Goal: Task Accomplishment & Management: Complete application form

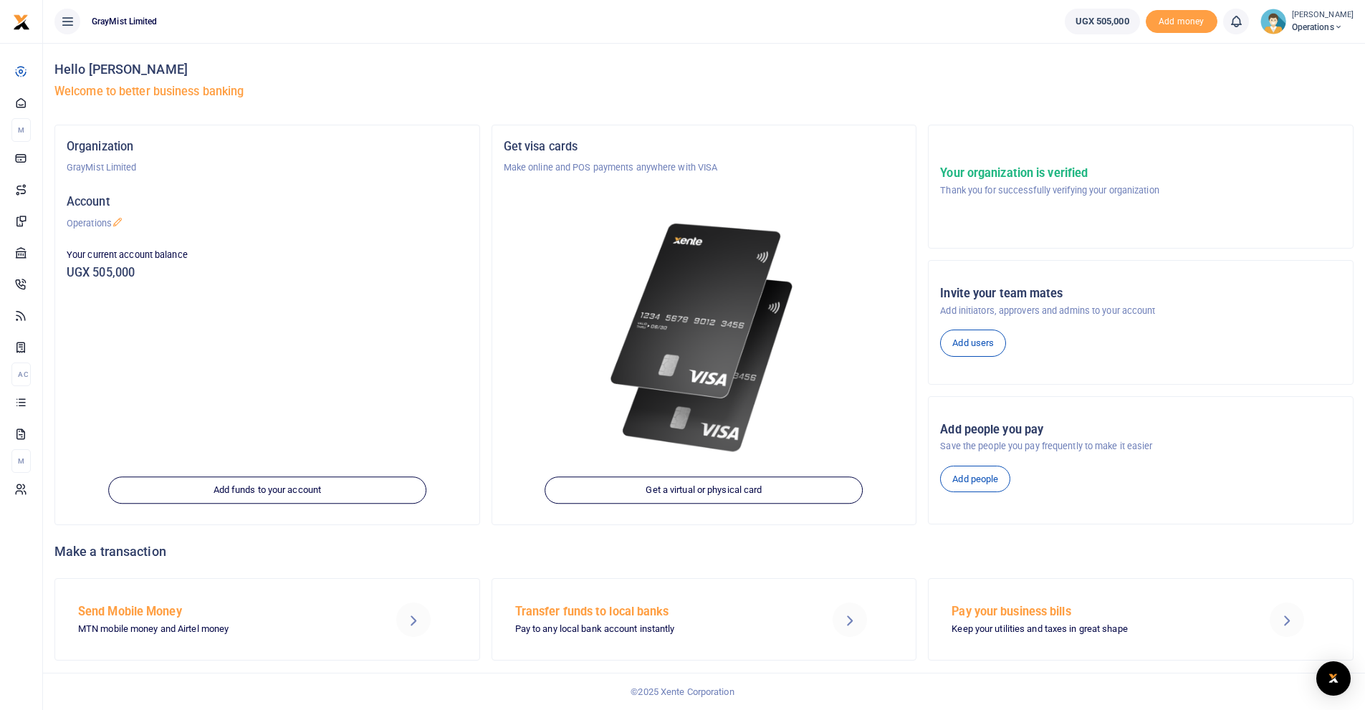
click at [1098, 23] on span "UGX 505,000" at bounding box center [1102, 21] width 54 height 14
click at [1302, 24] on span "Operations" at bounding box center [1323, 27] width 62 height 13
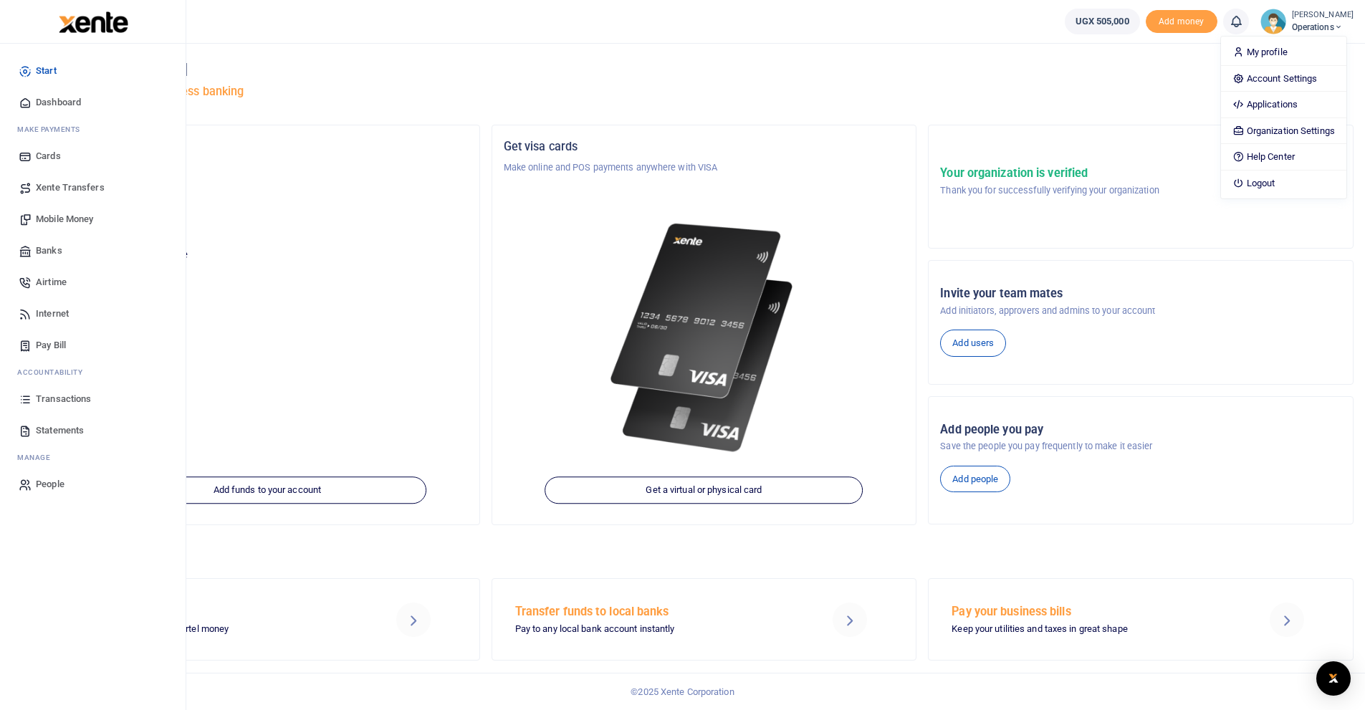
click at [40, 481] on span "People" at bounding box center [50, 484] width 29 height 14
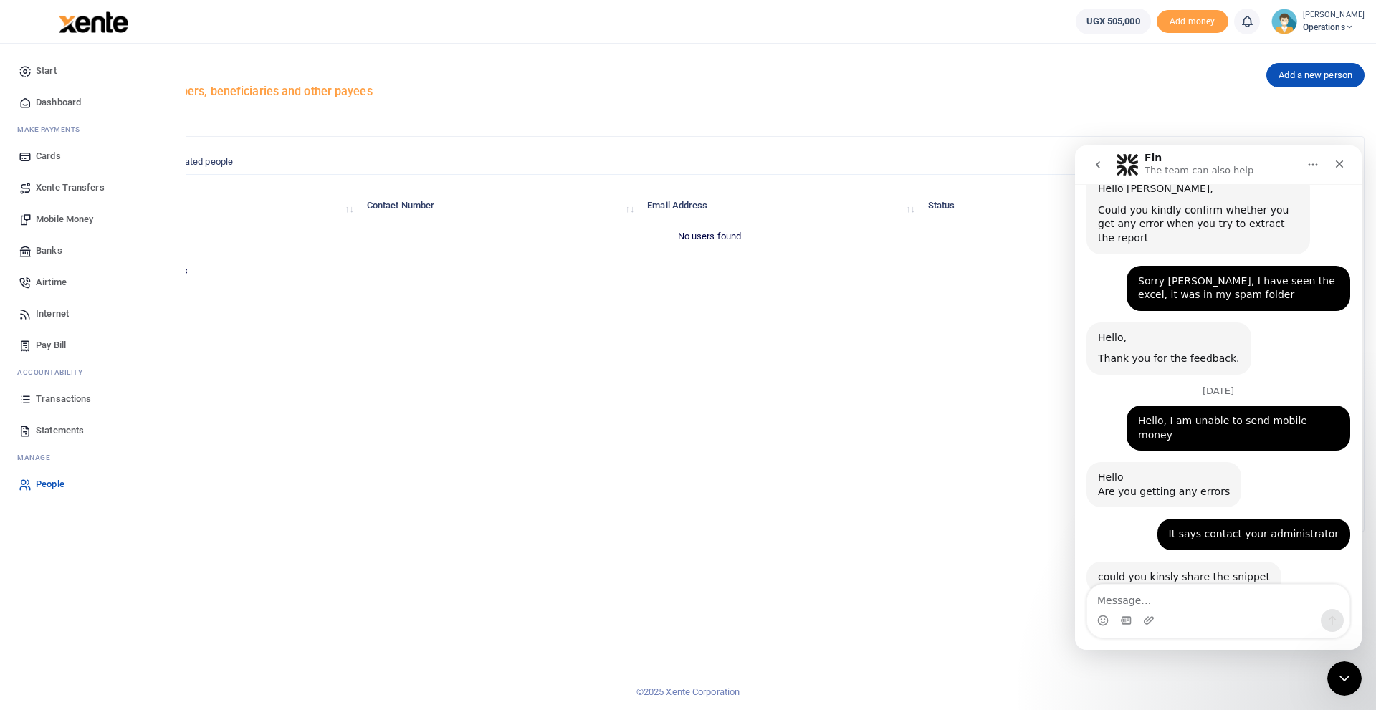
scroll to position [2801, 0]
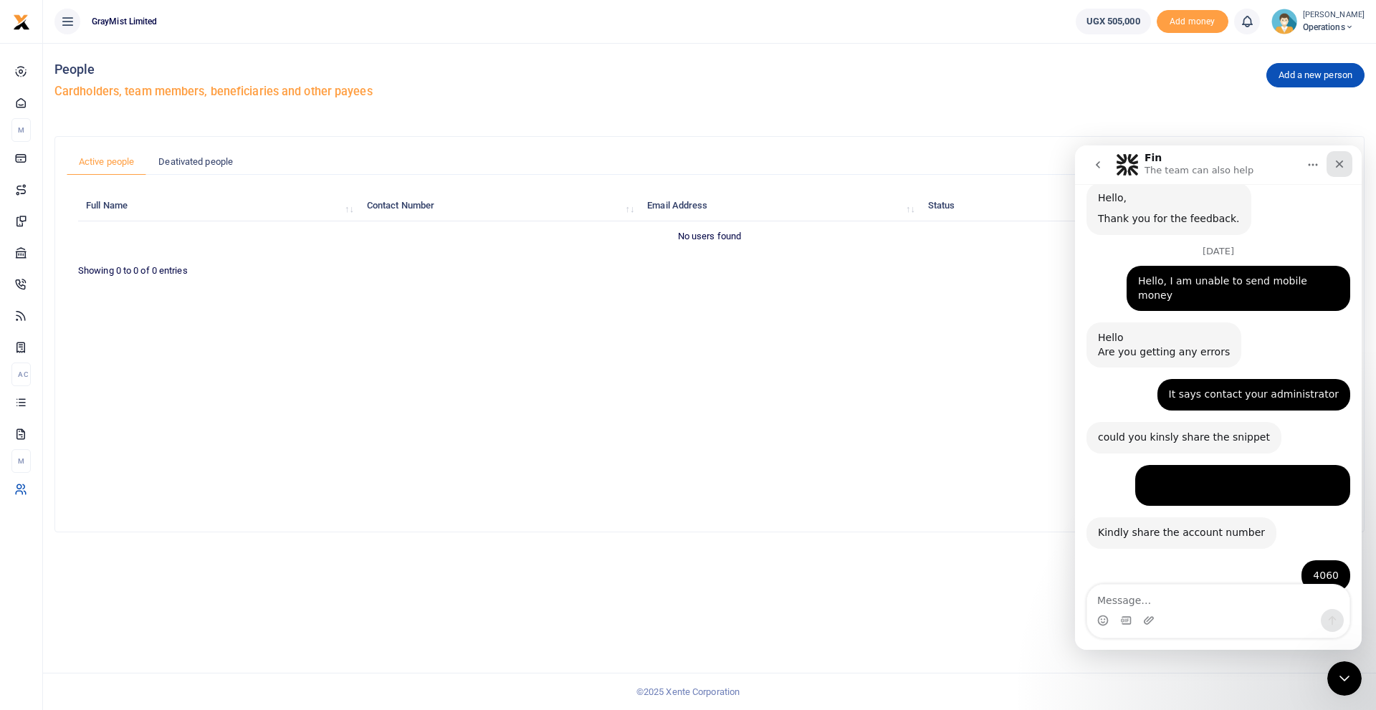
click at [1335, 164] on icon "Close" at bounding box center [1338, 163] width 11 height 11
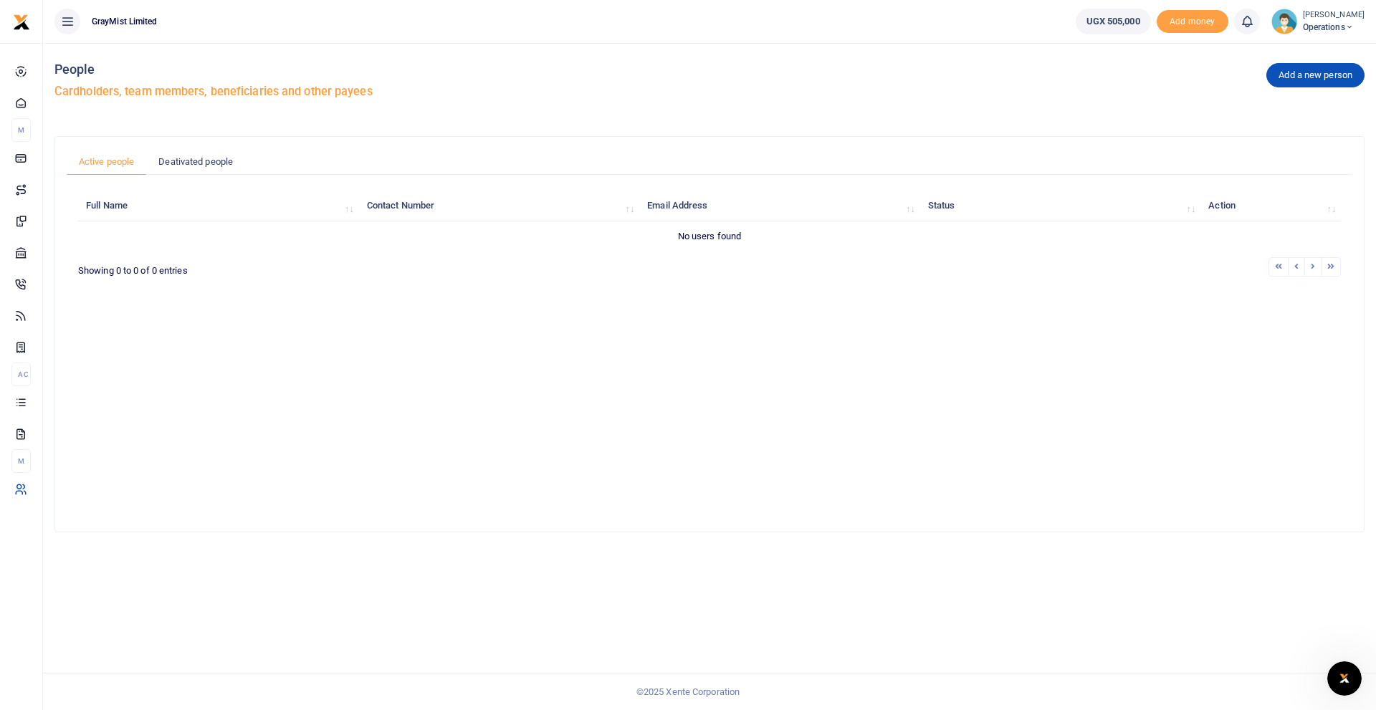
click at [67, 16] on icon at bounding box center [67, 22] width 14 height 16
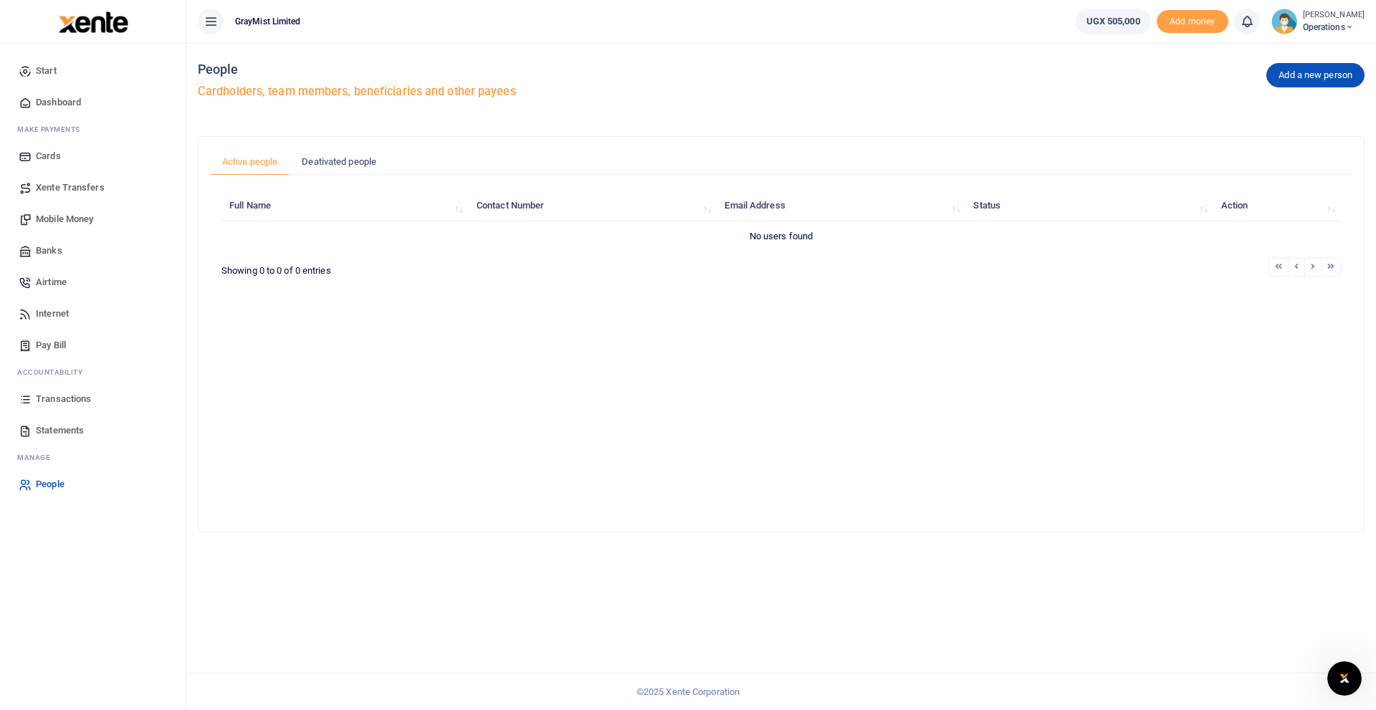
click at [1337, 27] on span "Operations" at bounding box center [1333, 27] width 62 height 13
click at [734, 351] on div "Full Name Contact Number Email Address Status Action No users found Showing 0 t…" at bounding box center [780, 347] width 1119 height 322
click at [1310, 79] on link "Add a new person" at bounding box center [1315, 75] width 98 height 24
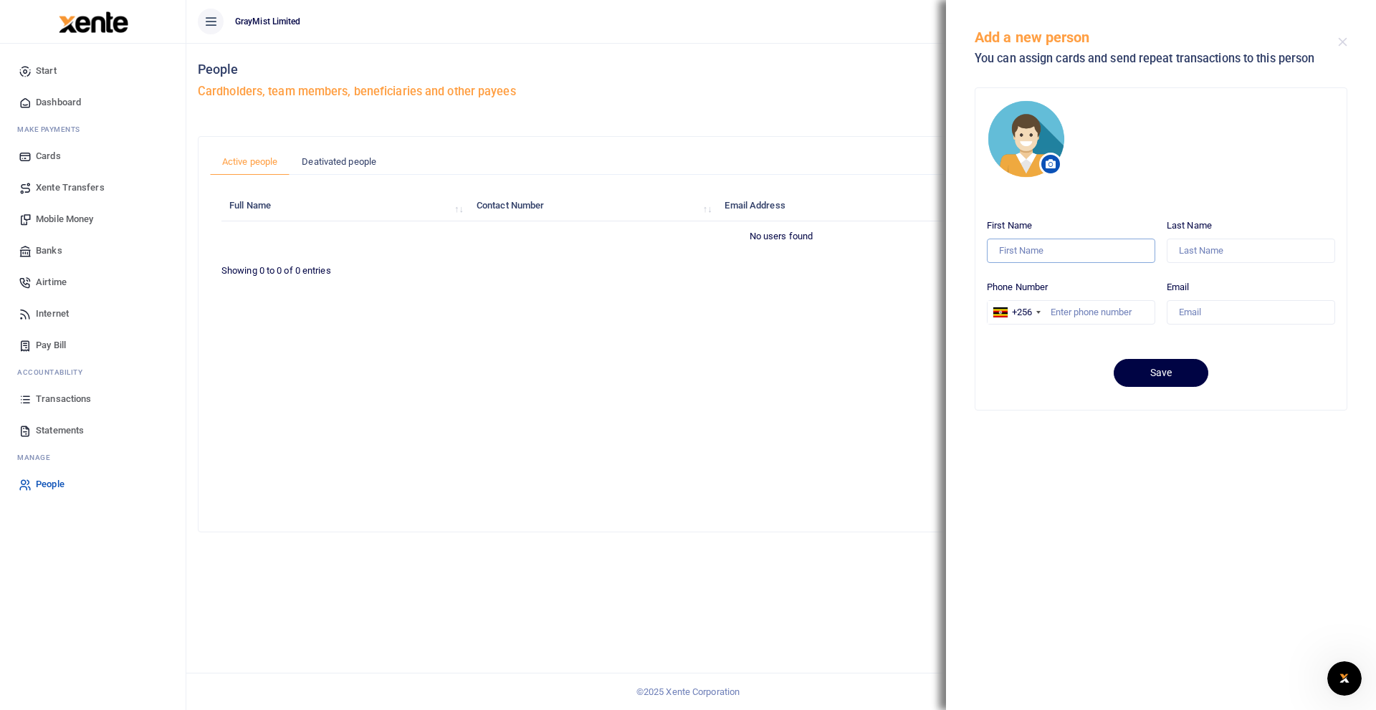
click at [1084, 253] on input "First Name" at bounding box center [1071, 251] width 168 height 24
type input "Douglas"
type input "Bugeiga"
type input "0782923374"
drag, startPoint x: 1302, startPoint y: 312, endPoint x: 1148, endPoint y: 311, distance: 154.0
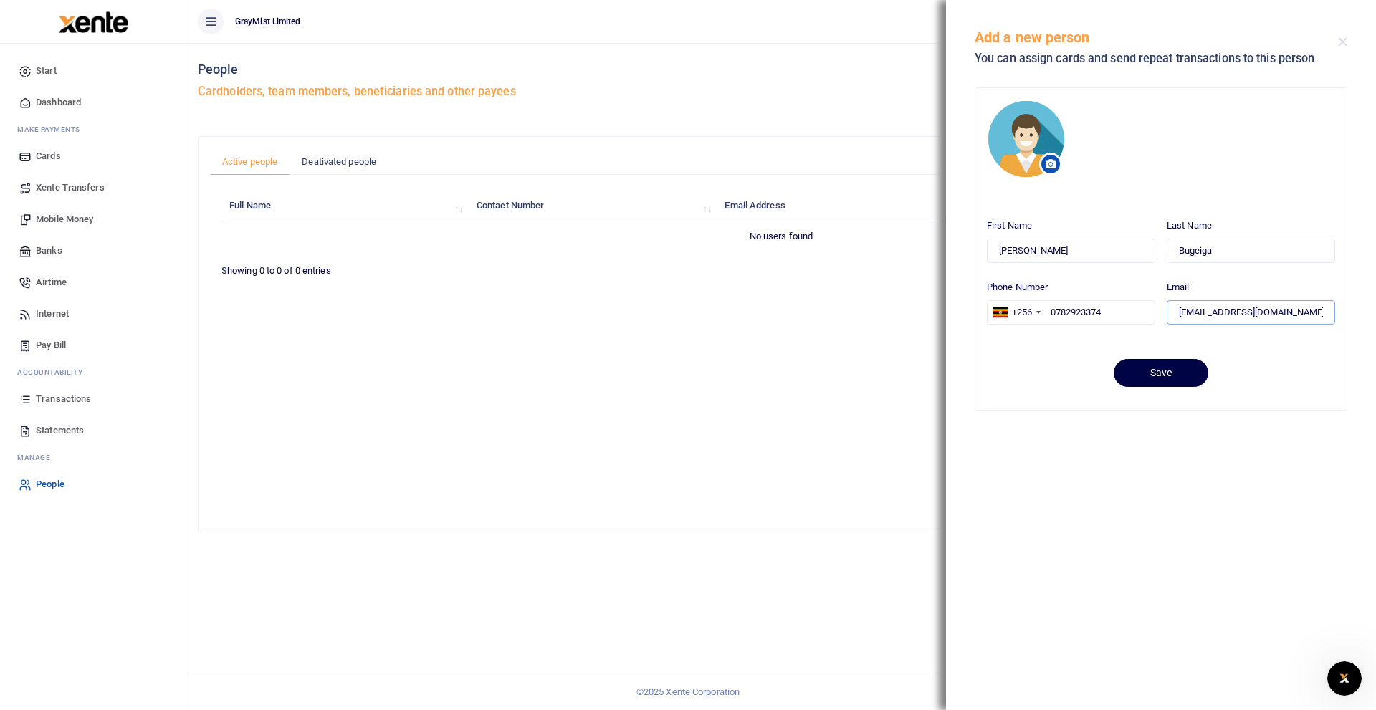
click at [1148, 312] on div "First Name Douglas Last Name Bugeiga Phone Number +256 United States +1 United …" at bounding box center [1161, 274] width 360 height 123
type input "salesdesk@unionbps.com"
click at [1163, 370] on button "Save" at bounding box center [1160, 373] width 95 height 28
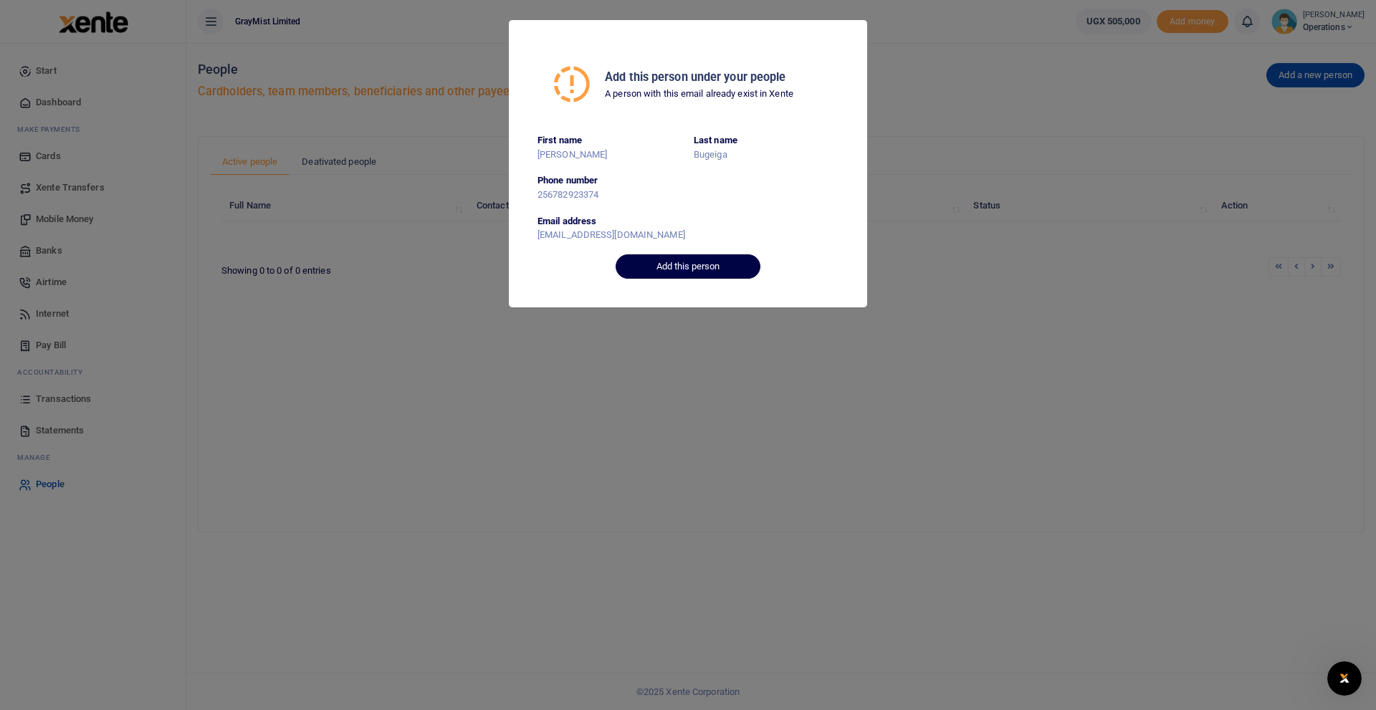
click at [700, 266] on button "Add this person" at bounding box center [687, 266] width 145 height 24
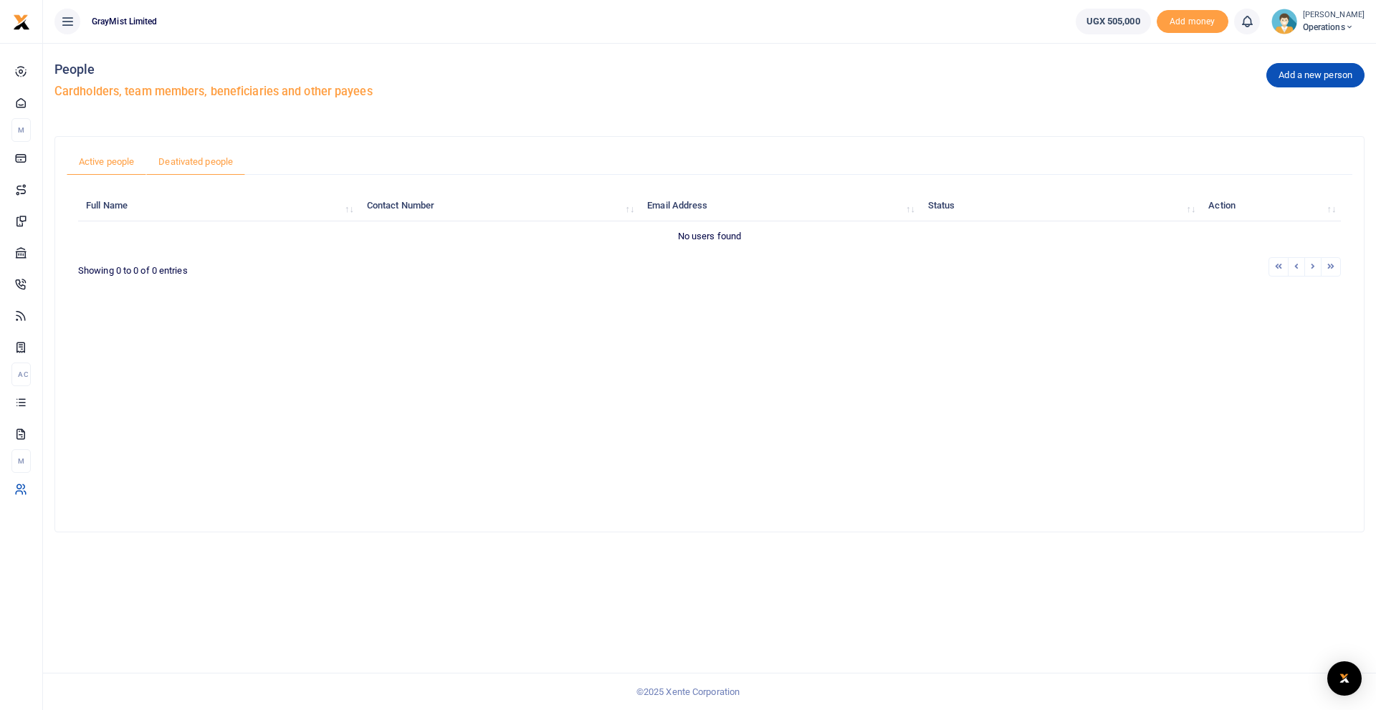
click at [198, 161] on link "Deativated people" at bounding box center [195, 161] width 99 height 27
click at [127, 161] on link "Active people" at bounding box center [107, 161] width 80 height 27
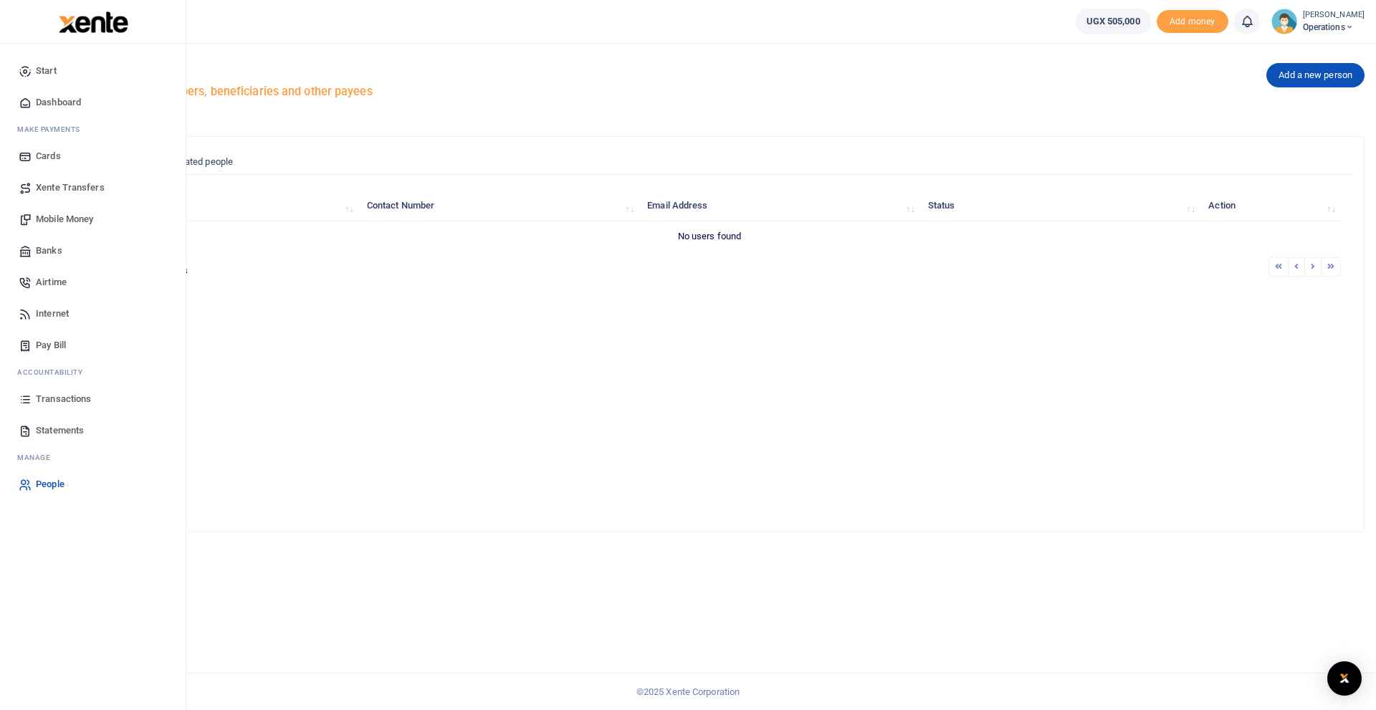
click at [54, 480] on span "People" at bounding box center [50, 484] width 29 height 14
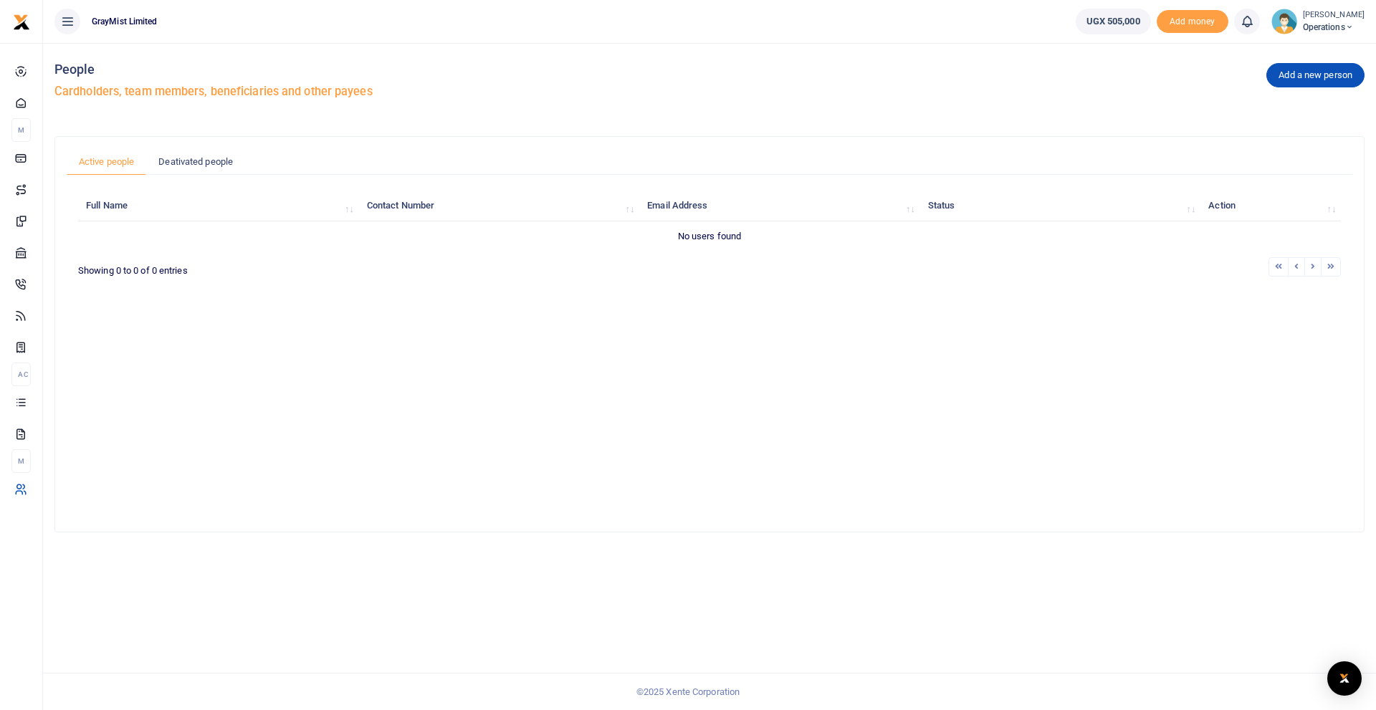
click at [1328, 29] on span "Operations" at bounding box center [1333, 27] width 62 height 13
click at [1307, 77] on link "Account Settings" at bounding box center [1294, 79] width 125 height 20
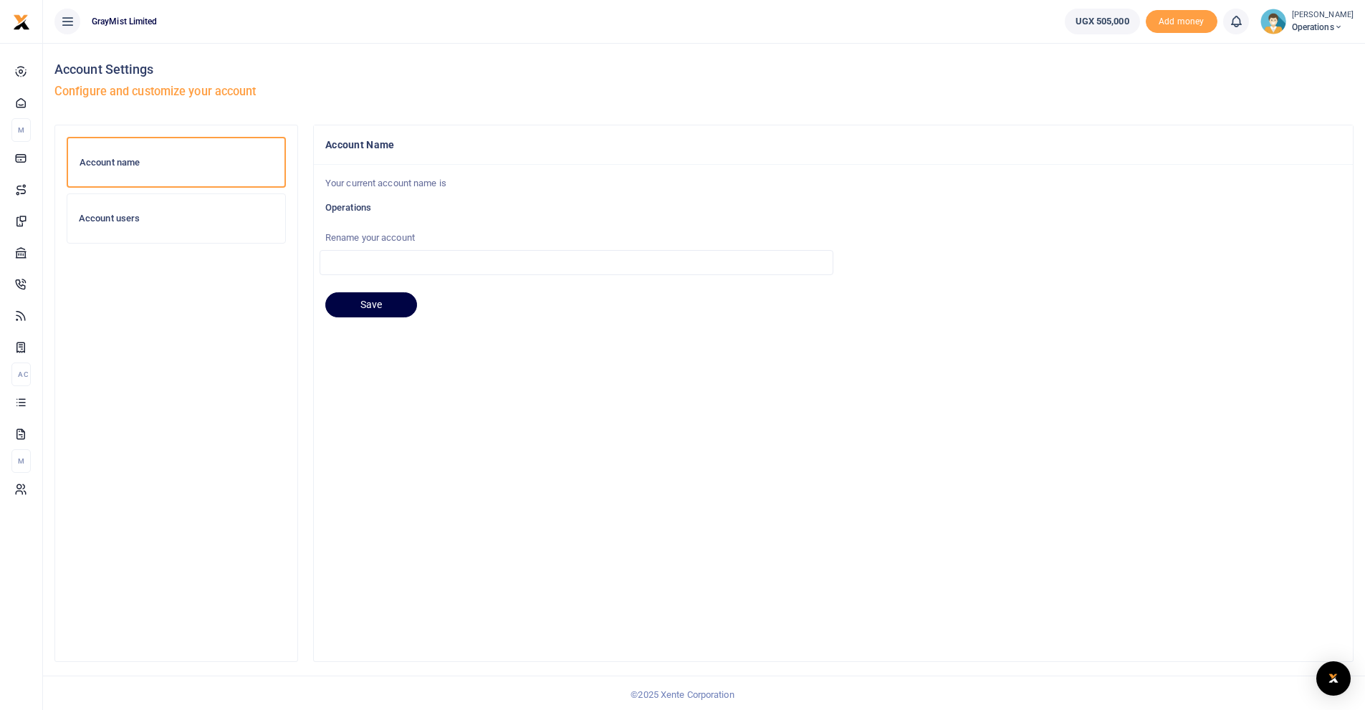
click at [118, 213] on h6 "Account users" at bounding box center [176, 218] width 195 height 11
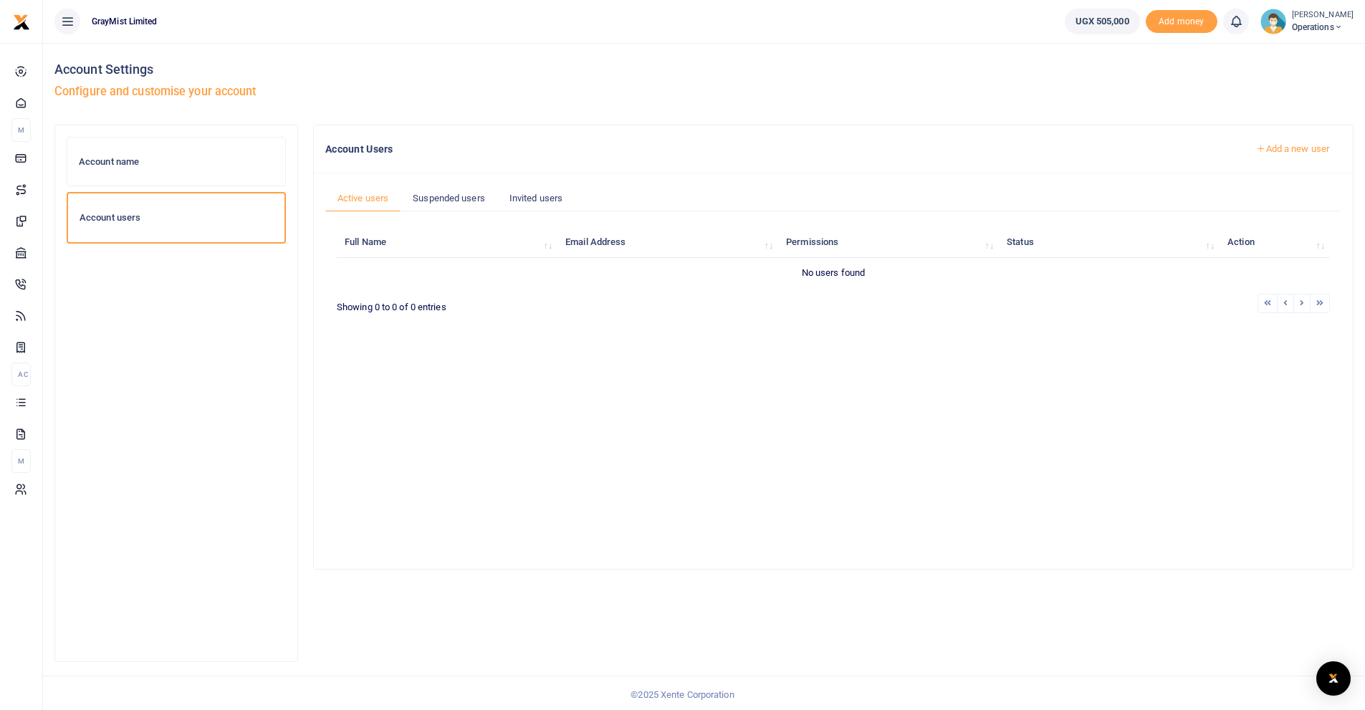
click at [1285, 145] on link "Add a new user" at bounding box center [1292, 149] width 97 height 24
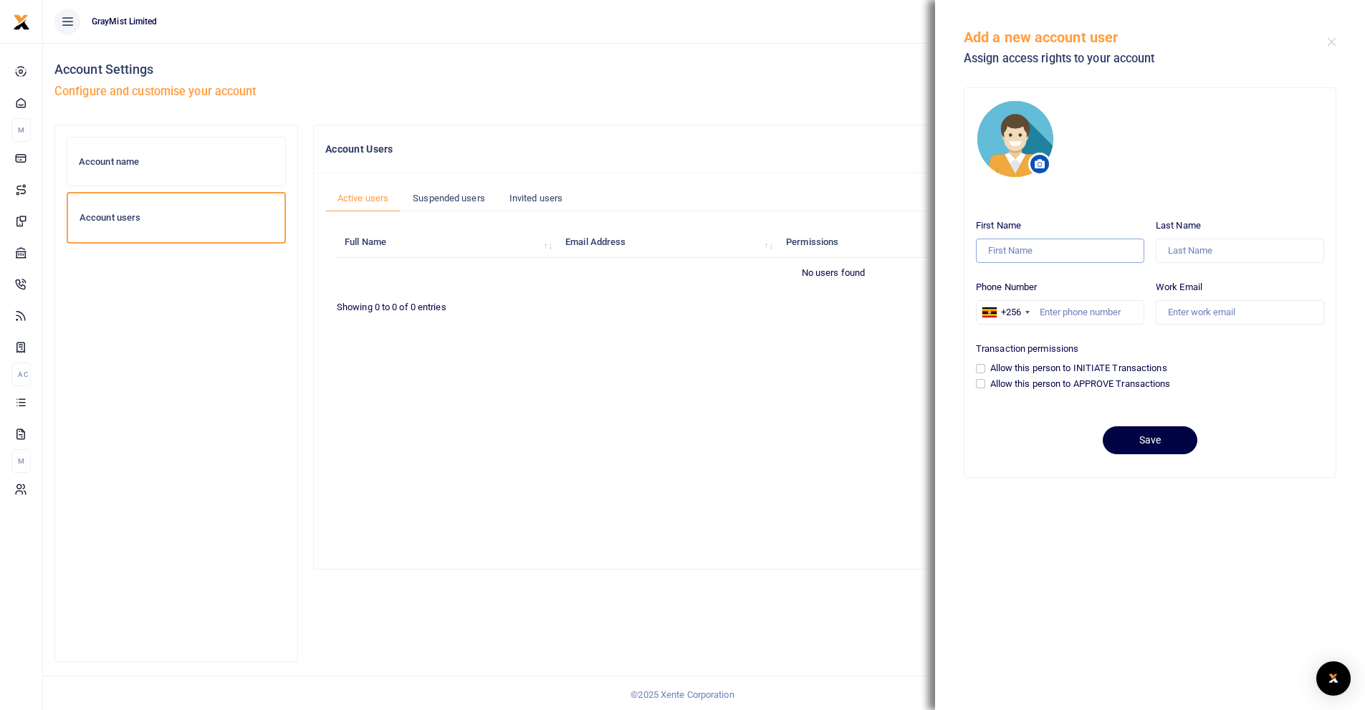
click at [1057, 241] on input "First Name" at bounding box center [1060, 251] width 168 height 24
click at [582, 416] on div "Full Name Email Address Permissions Status Action No users found Showing 0 to 0…" at bounding box center [833, 384] width 993 height 322
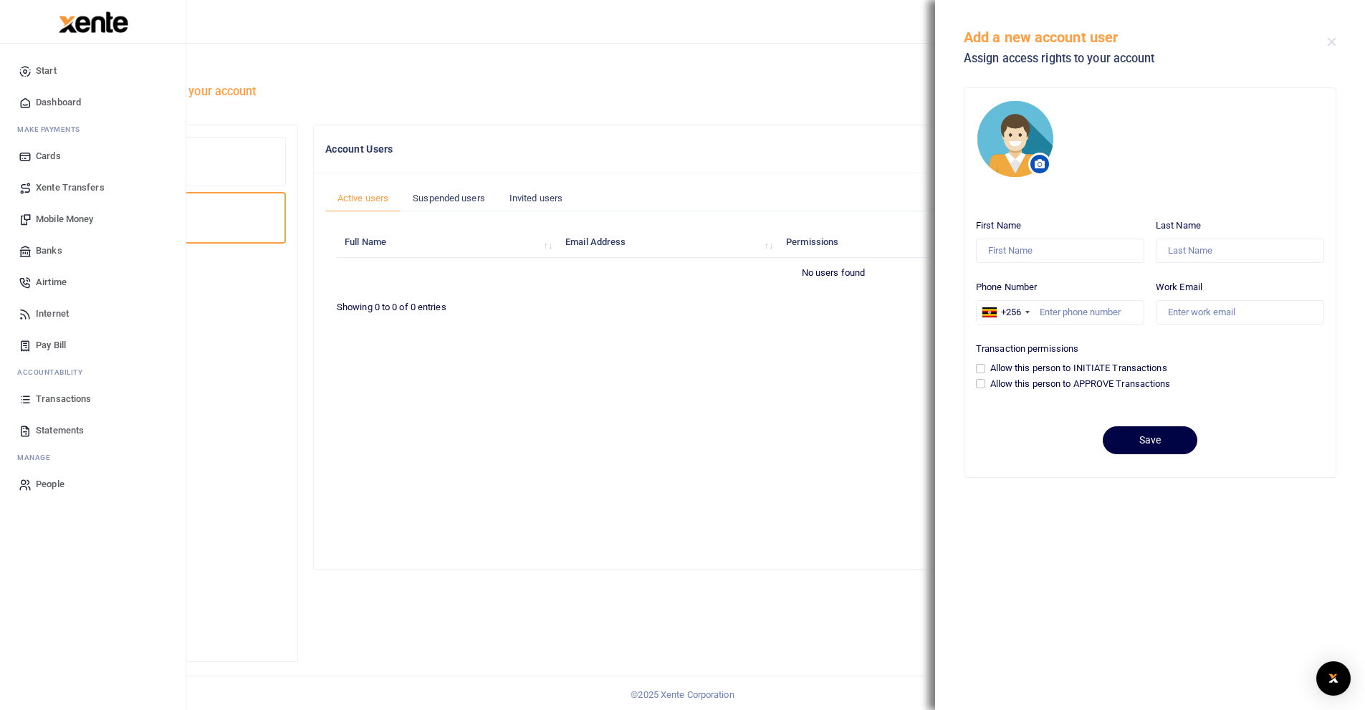
click at [42, 484] on span "People" at bounding box center [50, 484] width 29 height 14
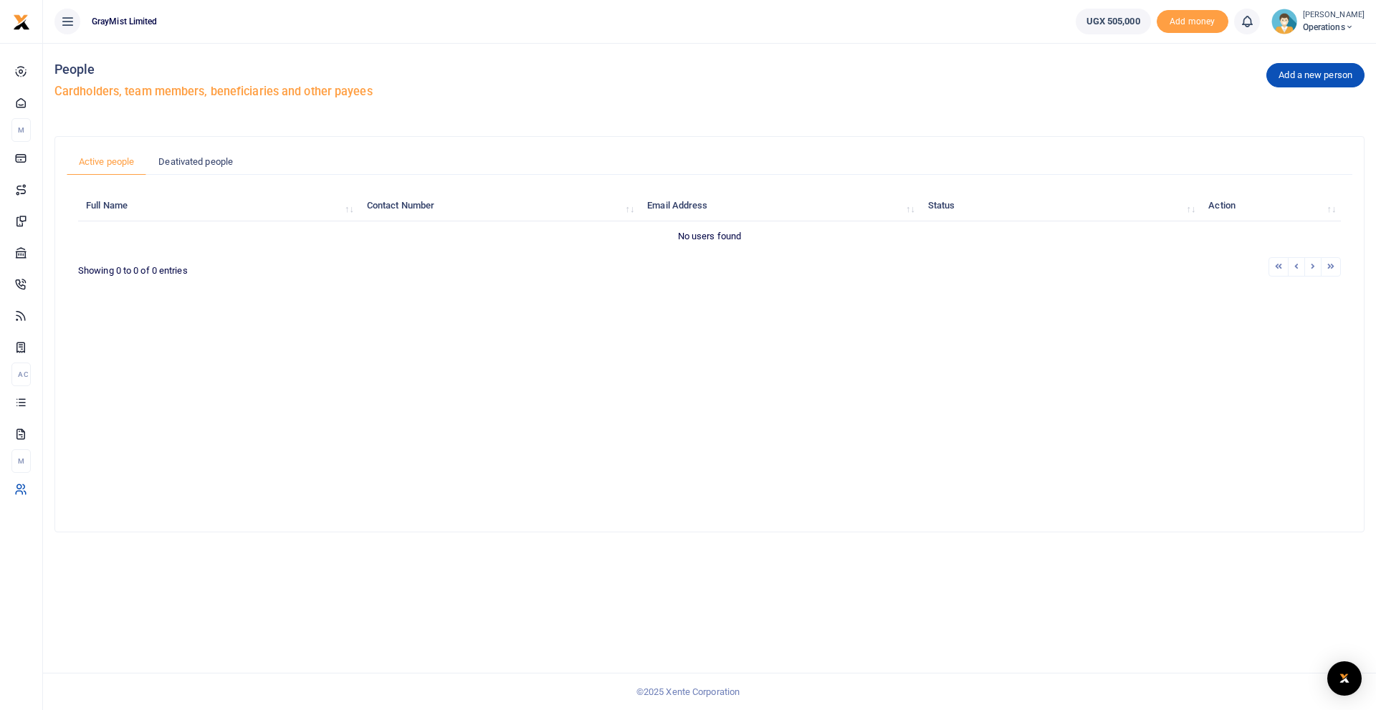
click at [1317, 24] on span "Operations" at bounding box center [1333, 27] width 62 height 13
click at [1285, 75] on link "Account Settings" at bounding box center [1294, 79] width 125 height 20
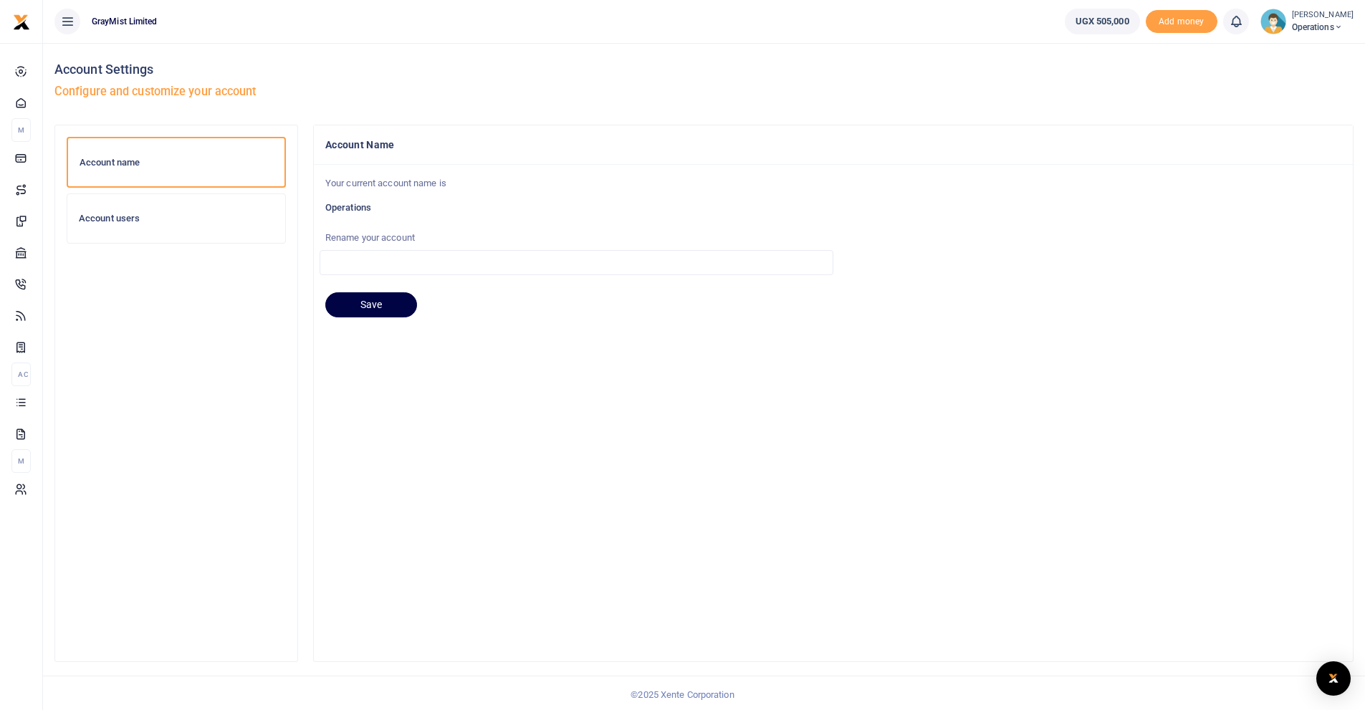
click at [117, 218] on h6 "Account users" at bounding box center [176, 218] width 195 height 11
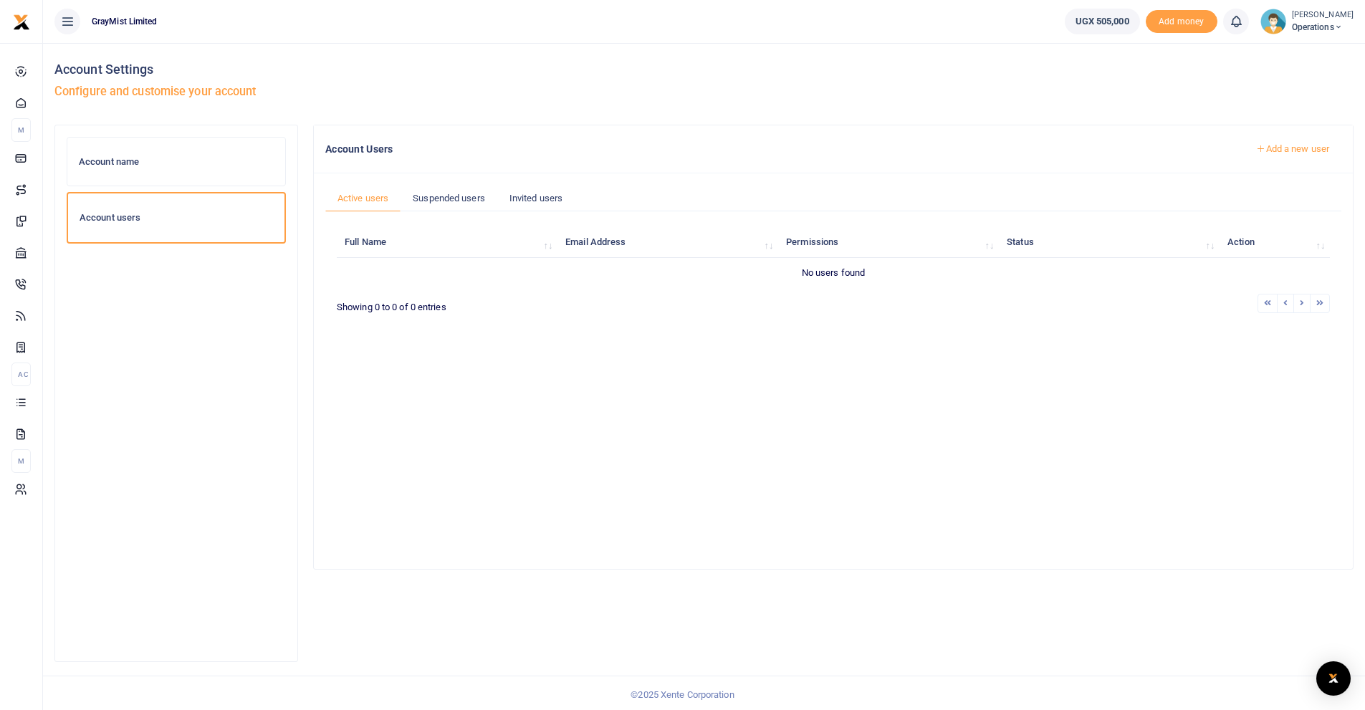
click at [1305, 147] on link "Add a new user" at bounding box center [1292, 149] width 97 height 24
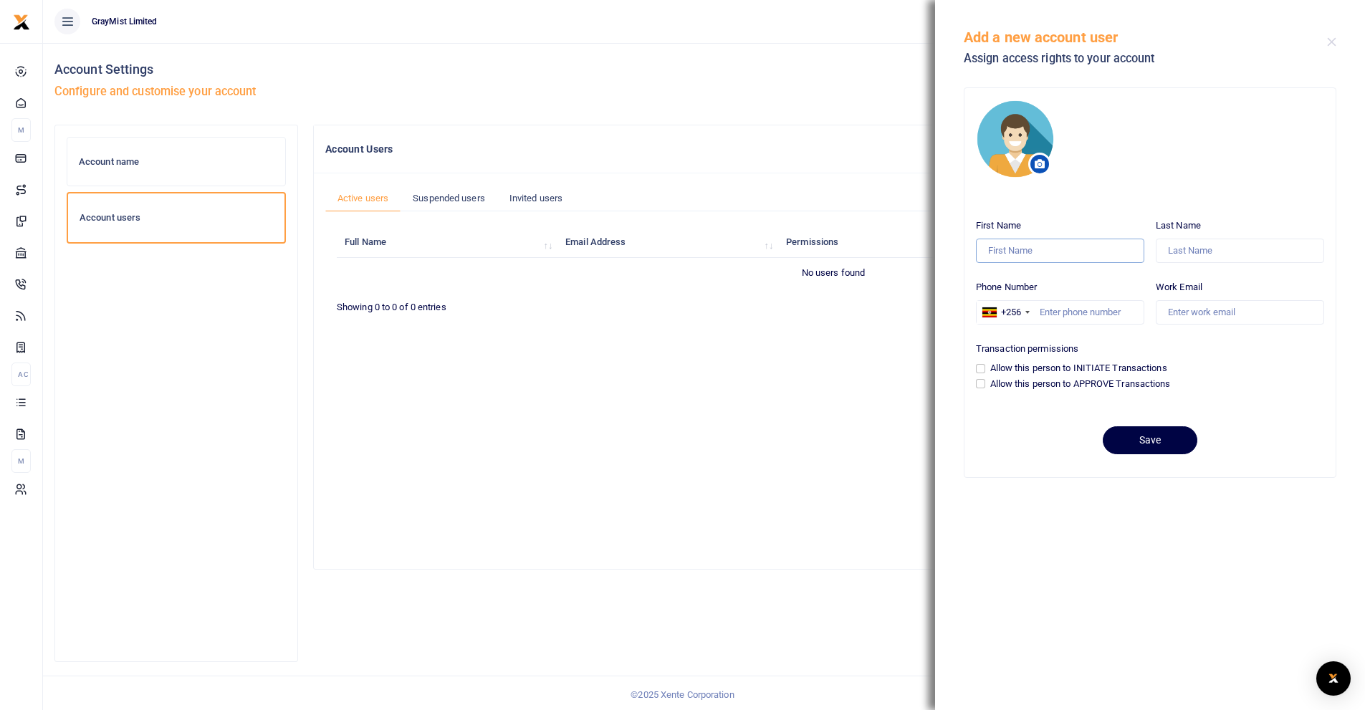
click at [1035, 249] on input "First Name" at bounding box center [1060, 251] width 168 height 24
type input "[PERSON_NAME]"
type input "Bugeiga"
type input "0782923374"
type input "[EMAIL_ADDRESS][DOMAIN_NAME]"
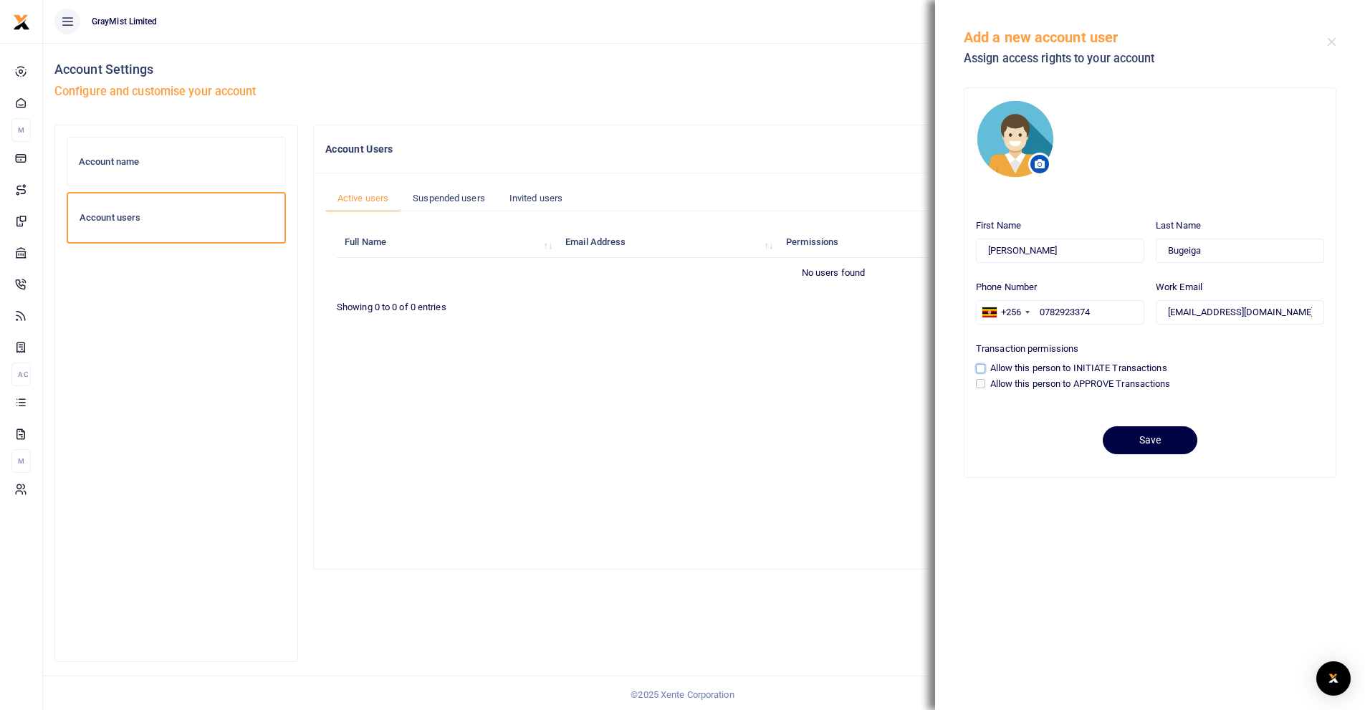
click at [982, 364] on input "Allow this person to INITIATE Transactions" at bounding box center [980, 368] width 9 height 9
checkbox input "true"
click at [979, 383] on input "Allow this person to APPROVE Transactions" at bounding box center [980, 383] width 9 height 9
checkbox input "true"
click at [1158, 440] on button "Save" at bounding box center [1150, 440] width 95 height 28
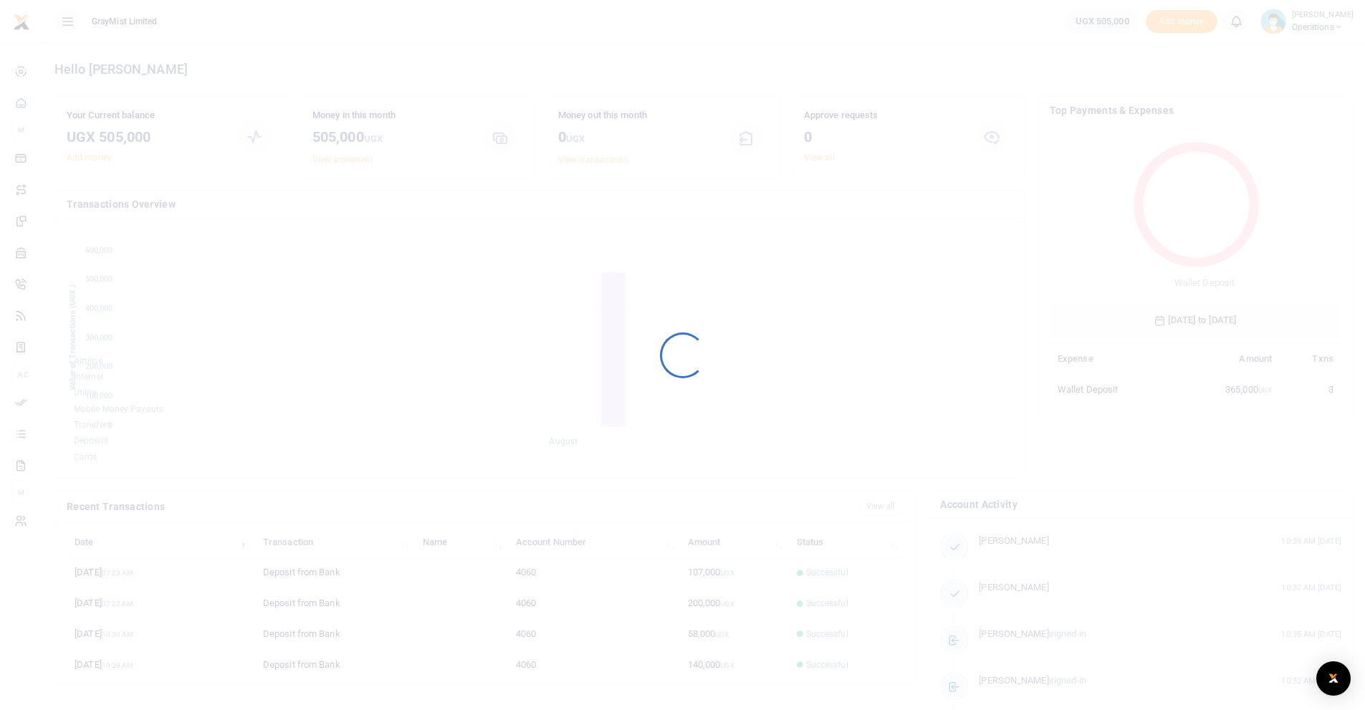
scroll to position [191, 282]
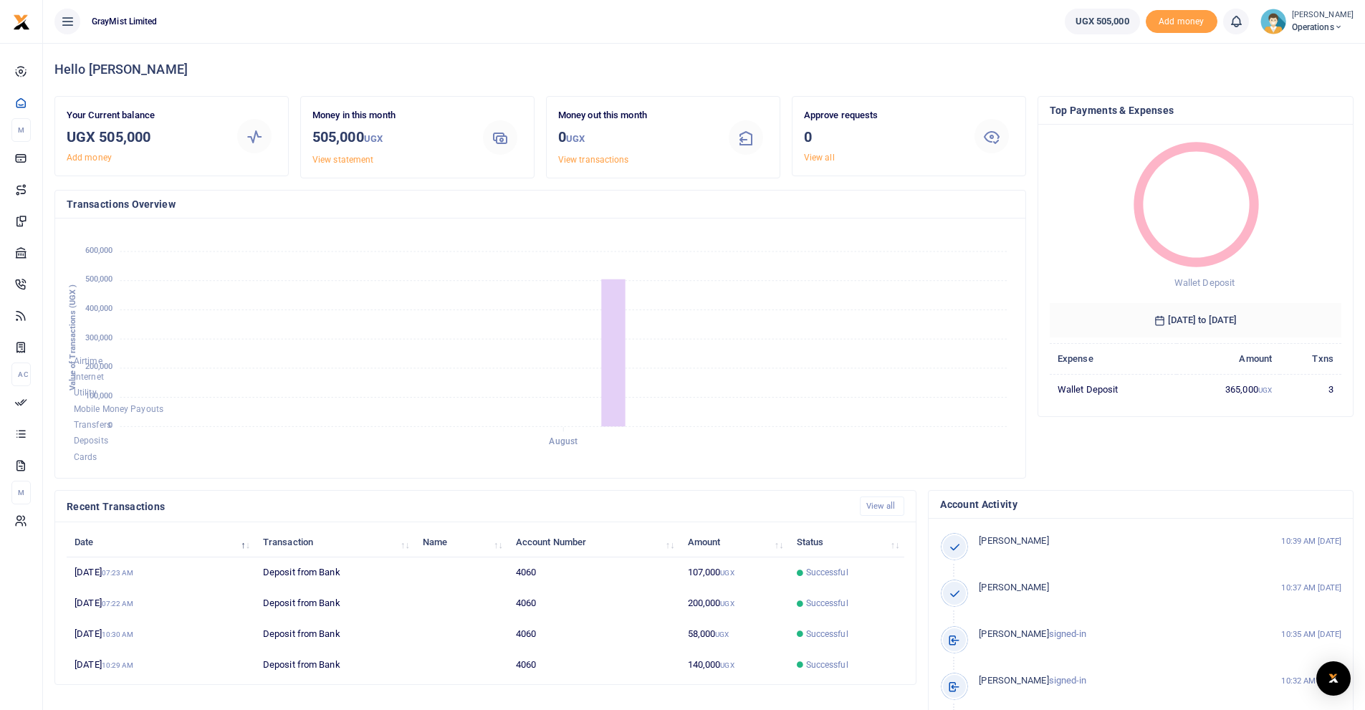
click at [879, 11] on ul "GrayMist Limited" at bounding box center [548, 21] width 1010 height 43
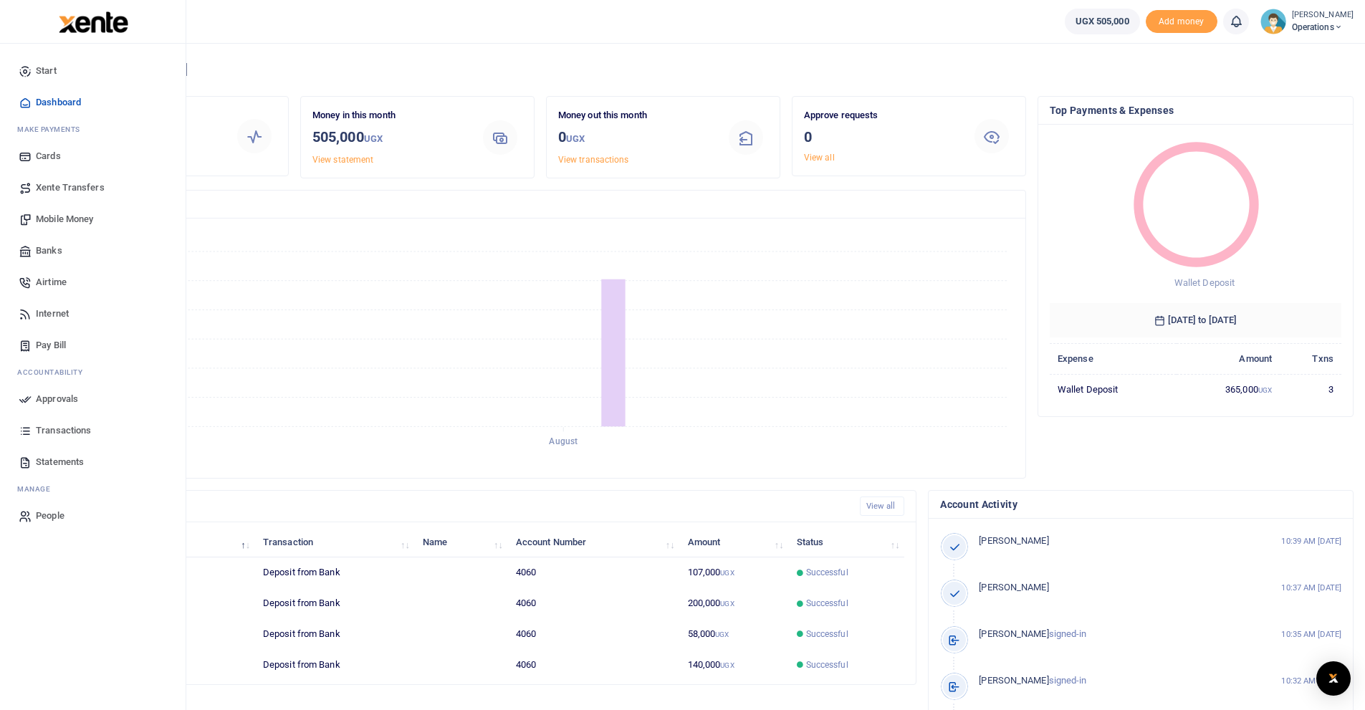
click at [59, 100] on span "Dashboard" at bounding box center [58, 102] width 45 height 14
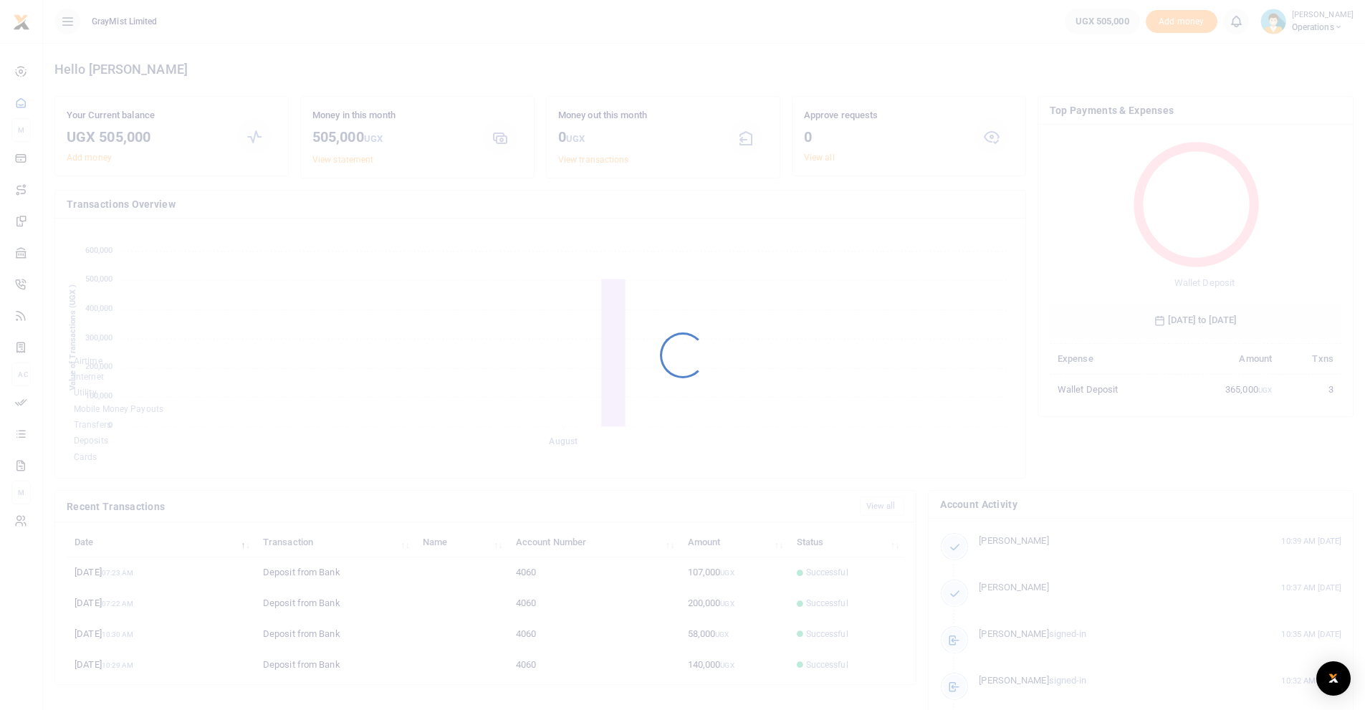
scroll to position [11, 11]
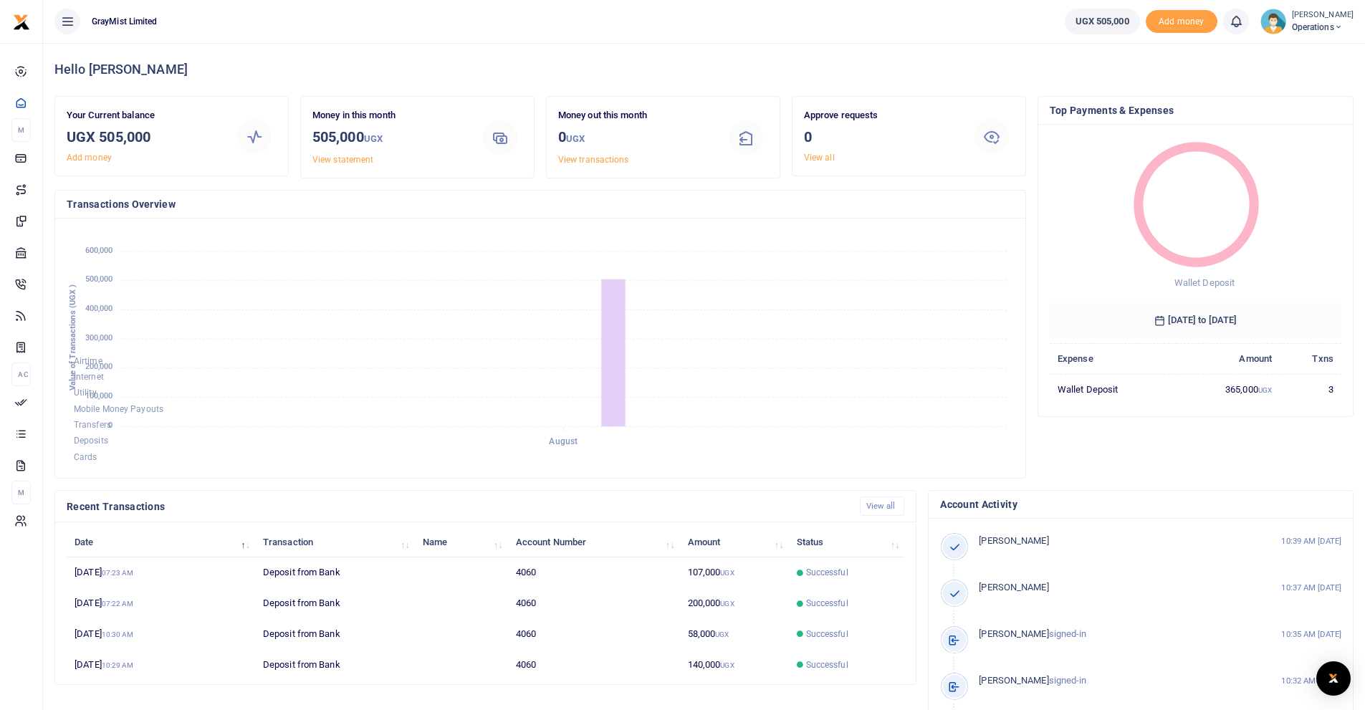
click at [1307, 23] on span "Operations" at bounding box center [1323, 27] width 62 height 13
click at [306, 24] on ul "GrayMist Limited" at bounding box center [548, 21] width 1010 height 43
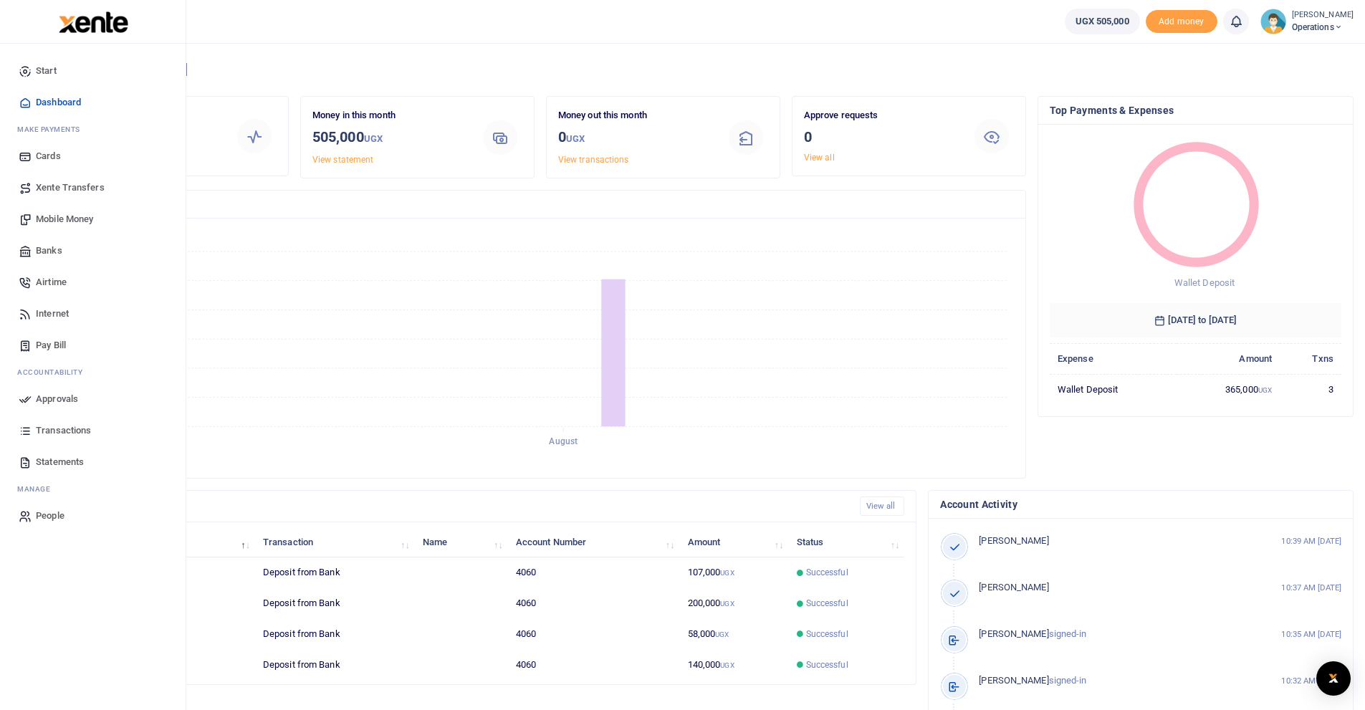
click at [69, 221] on span "Mobile Money" at bounding box center [64, 219] width 57 height 14
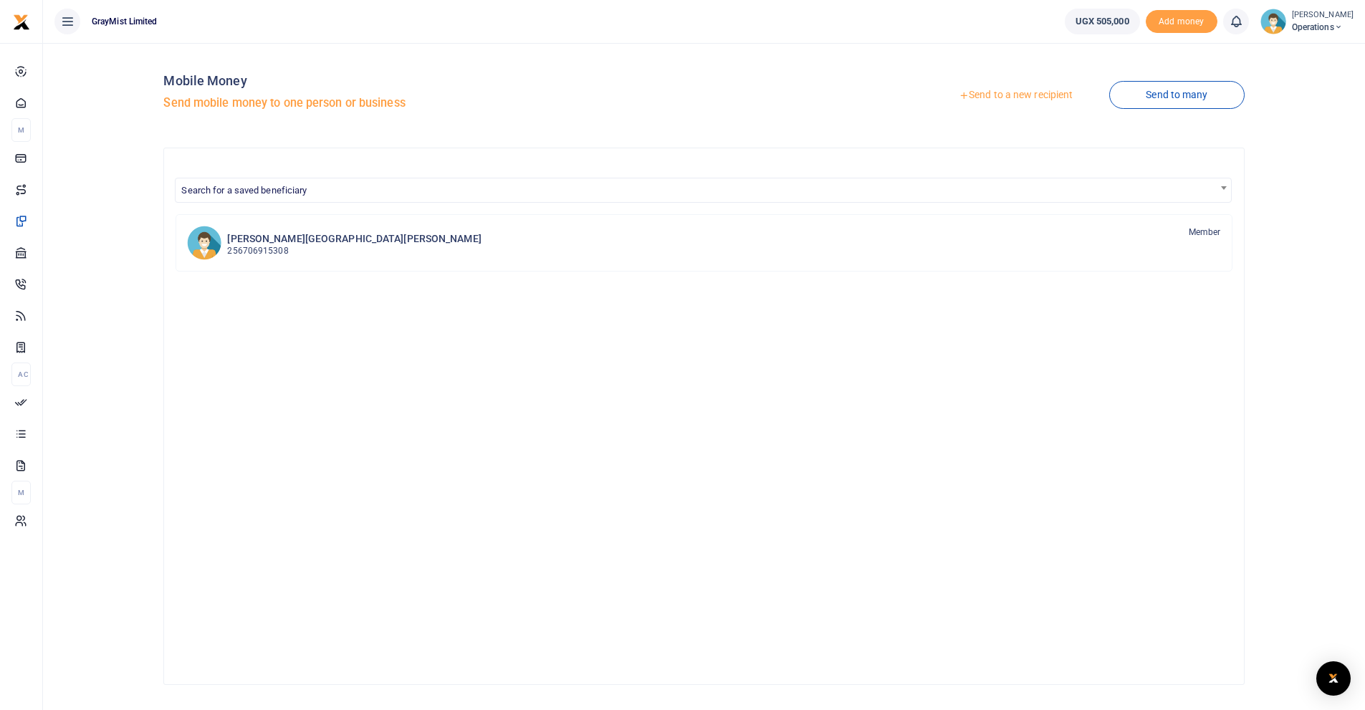
click at [1035, 93] on link "Send to a new recipient" at bounding box center [1015, 95] width 187 height 26
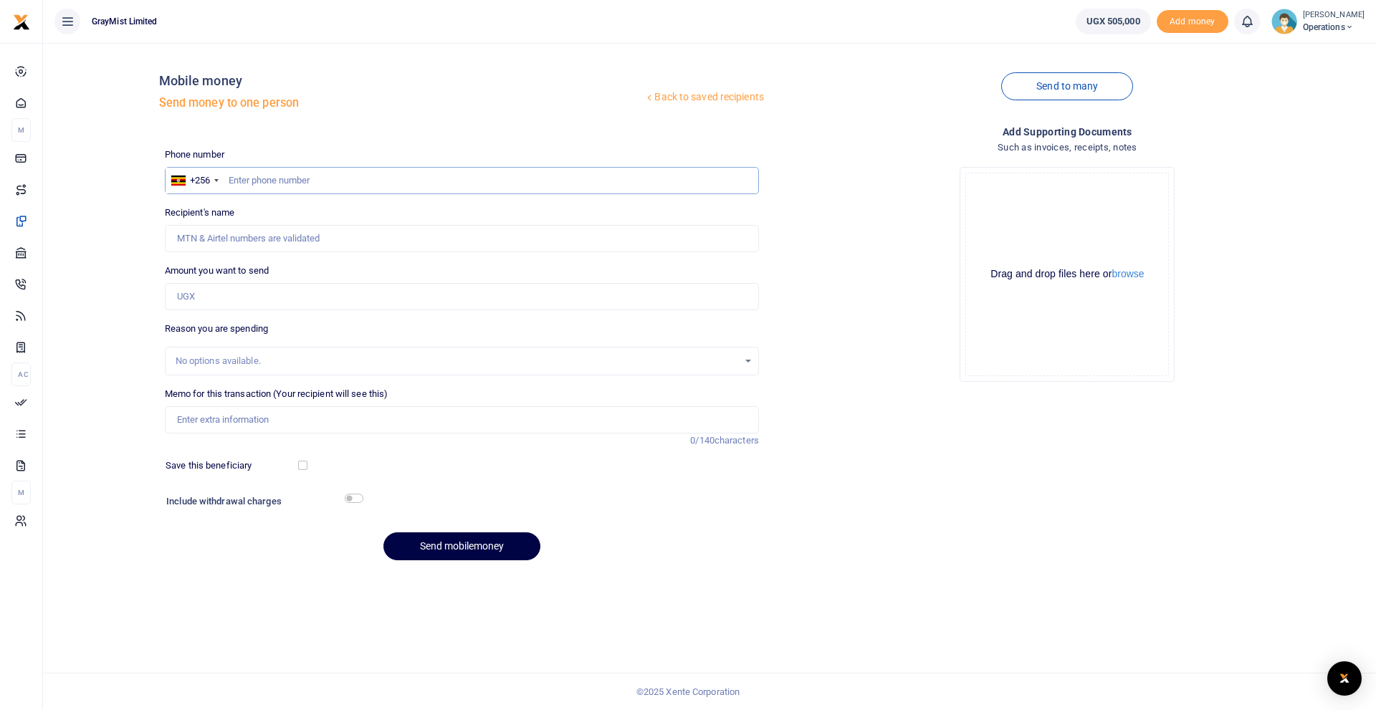
click at [269, 180] on input "text" at bounding box center [462, 180] width 594 height 27
type input "790185209"
type input "[PERSON_NAME]"
type input "790185209"
click at [236, 293] on input "Amount you want to send" at bounding box center [462, 296] width 594 height 27
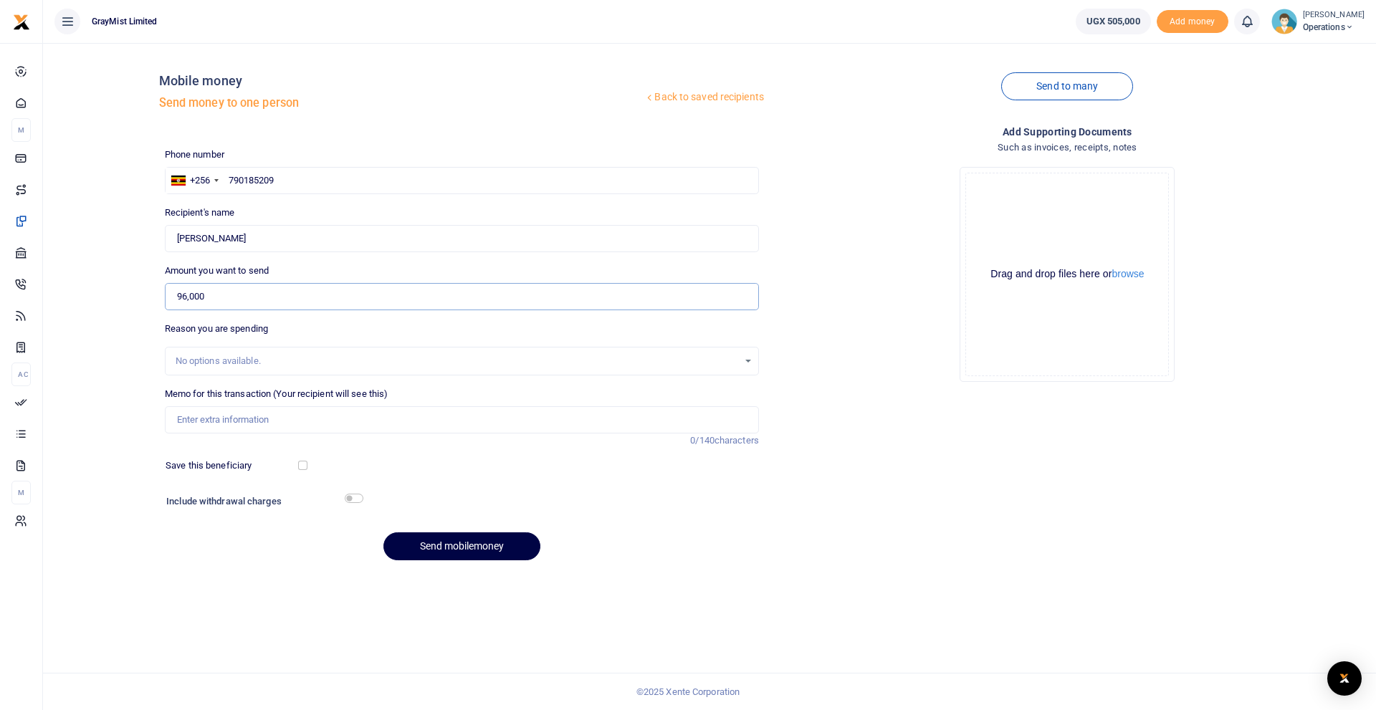
click at [185, 298] on input "96,000" at bounding box center [462, 296] width 594 height 27
type input "98,000"
click at [272, 353] on div "No options available." at bounding box center [461, 361] width 592 height 16
click at [233, 417] on input "Memo for this transaction (Your recipient will see this)" at bounding box center [462, 419] width 594 height 27
click at [246, 417] on input "WokShopping20thAug25" at bounding box center [462, 419] width 594 height 27
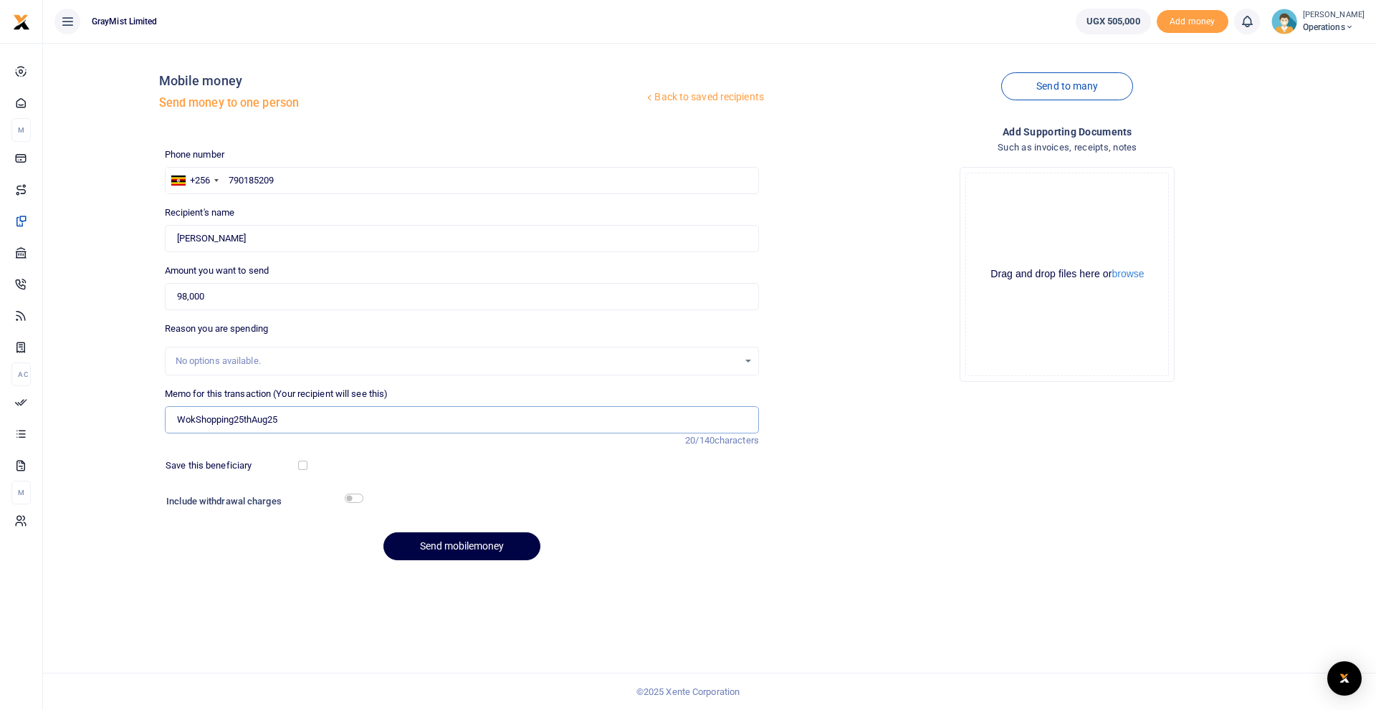
click at [307, 426] on input "WokShopping25thAug25" at bounding box center [462, 419] width 594 height 27
type input "WokShopping25thAug25"
click at [461, 547] on button "Send mobilemoney" at bounding box center [461, 546] width 157 height 28
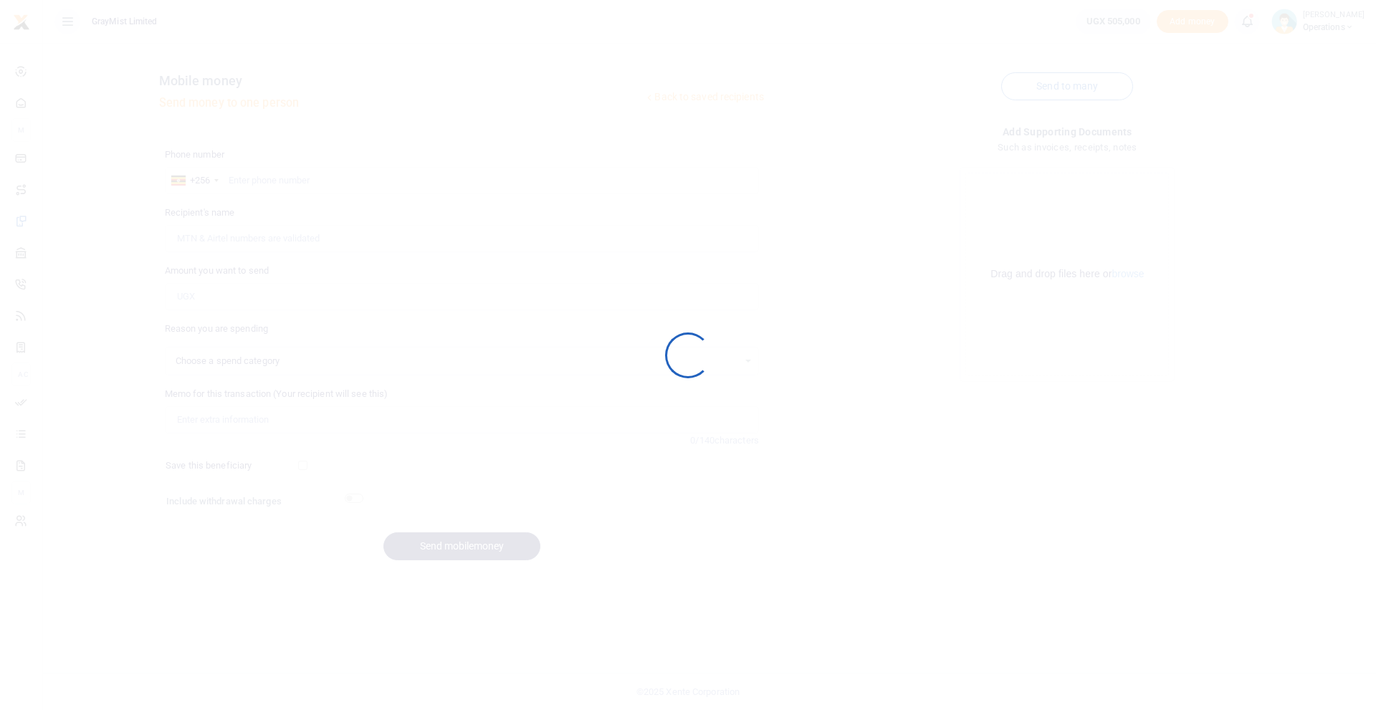
select select
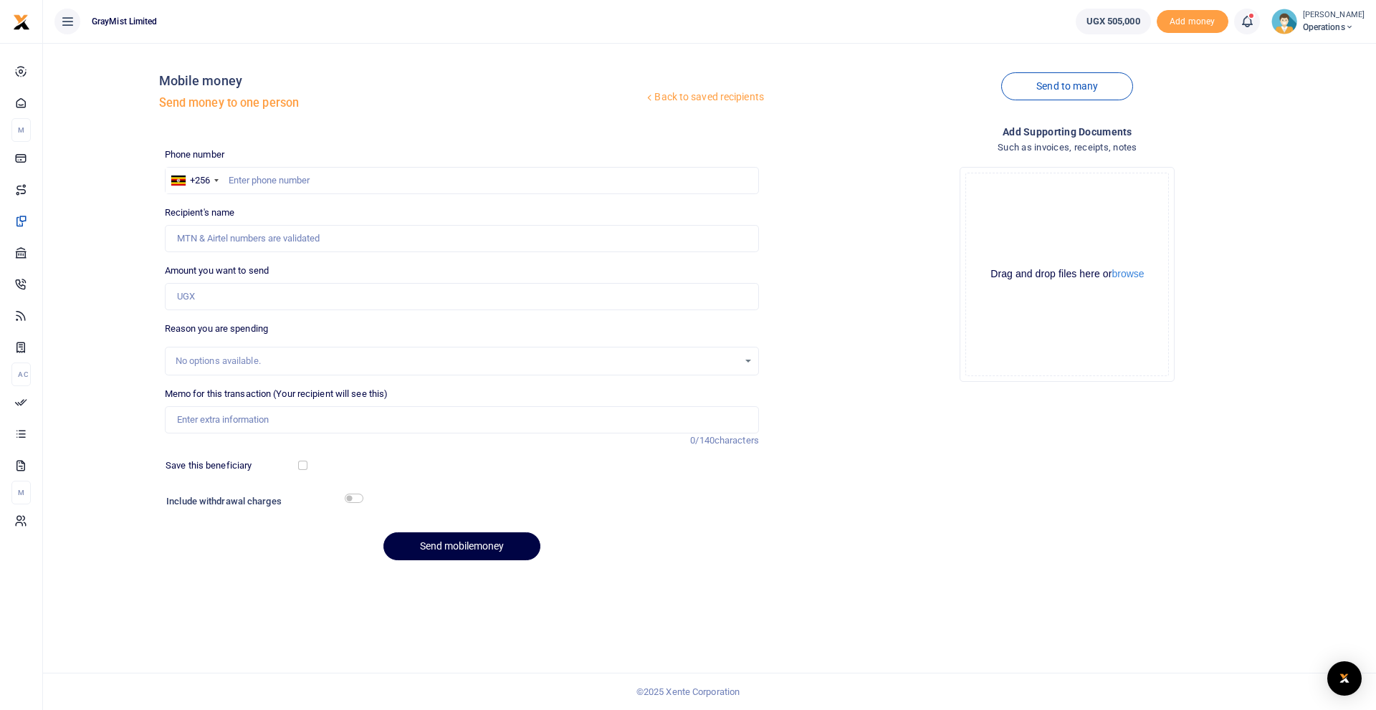
click at [1254, 21] on span at bounding box center [1254, 21] width 0 height 0
click at [1146, 100] on h6 "Transactions to act upon" at bounding box center [1167, 94] width 159 height 11
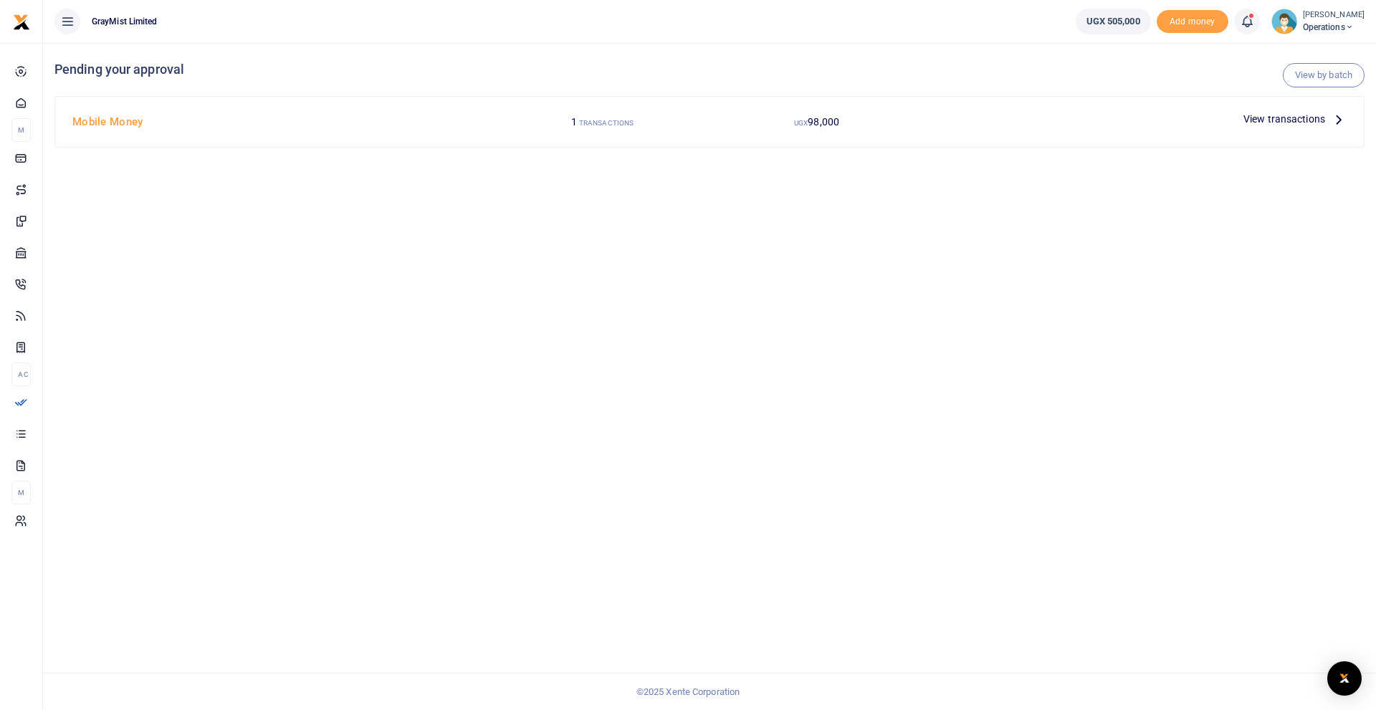
click at [1271, 117] on span "View transactions" at bounding box center [1284, 119] width 82 height 16
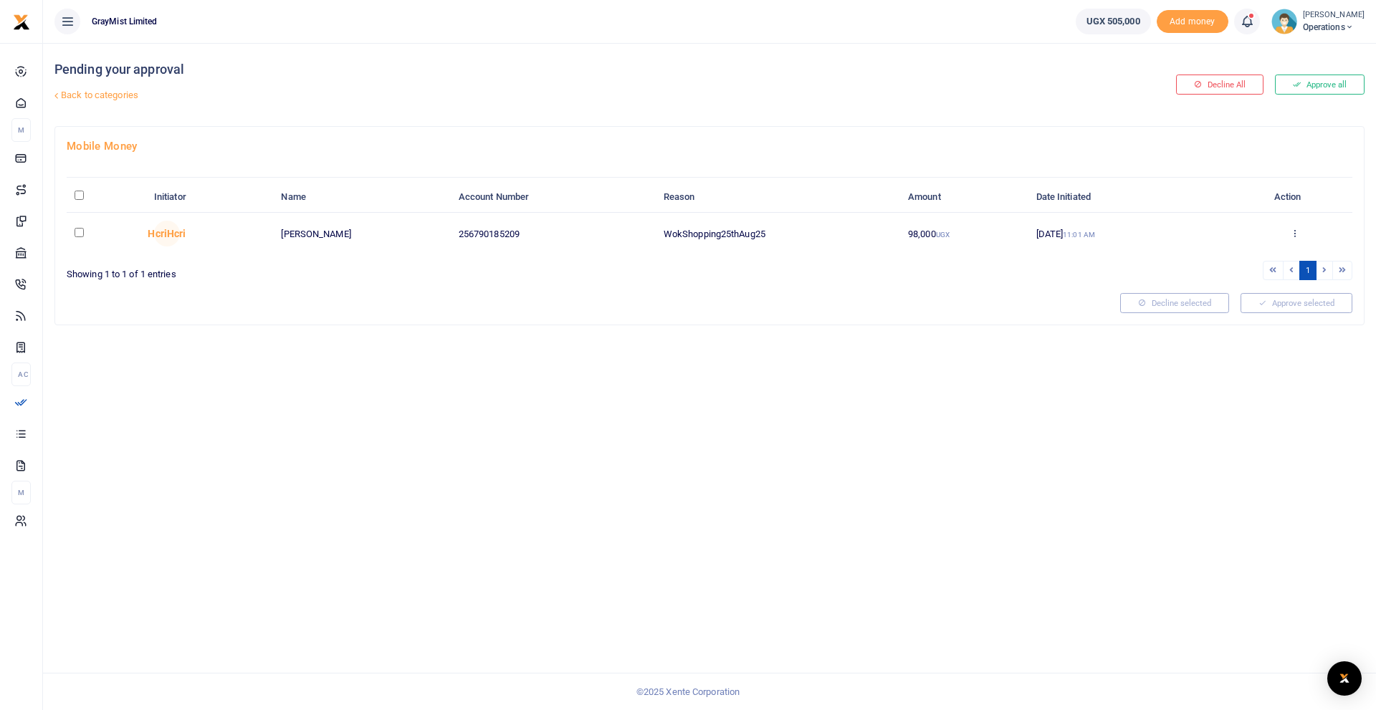
click at [77, 231] on input "checkbox" at bounding box center [79, 232] width 9 height 9
checkbox input "true"
click at [1274, 302] on button "Approve selected (1)" at bounding box center [1291, 303] width 122 height 20
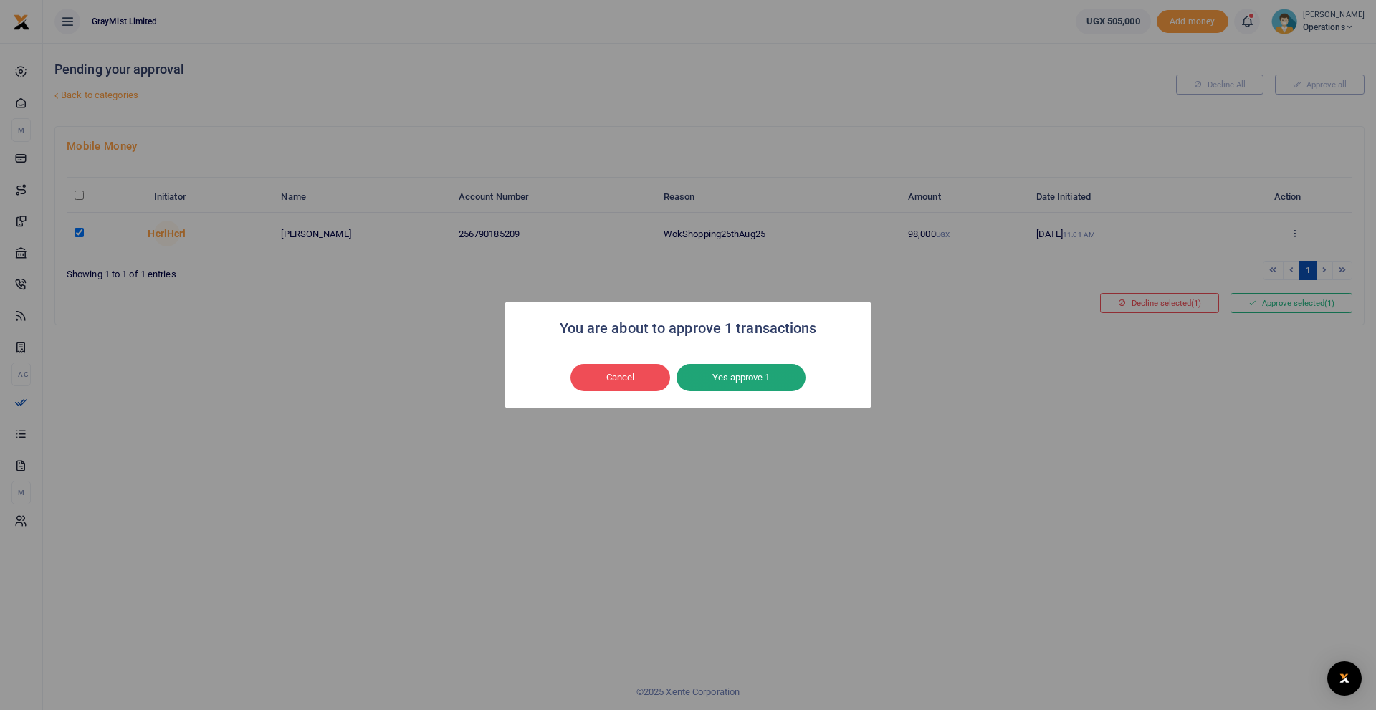
click at [727, 379] on button "Yes approve 1" at bounding box center [740, 377] width 129 height 27
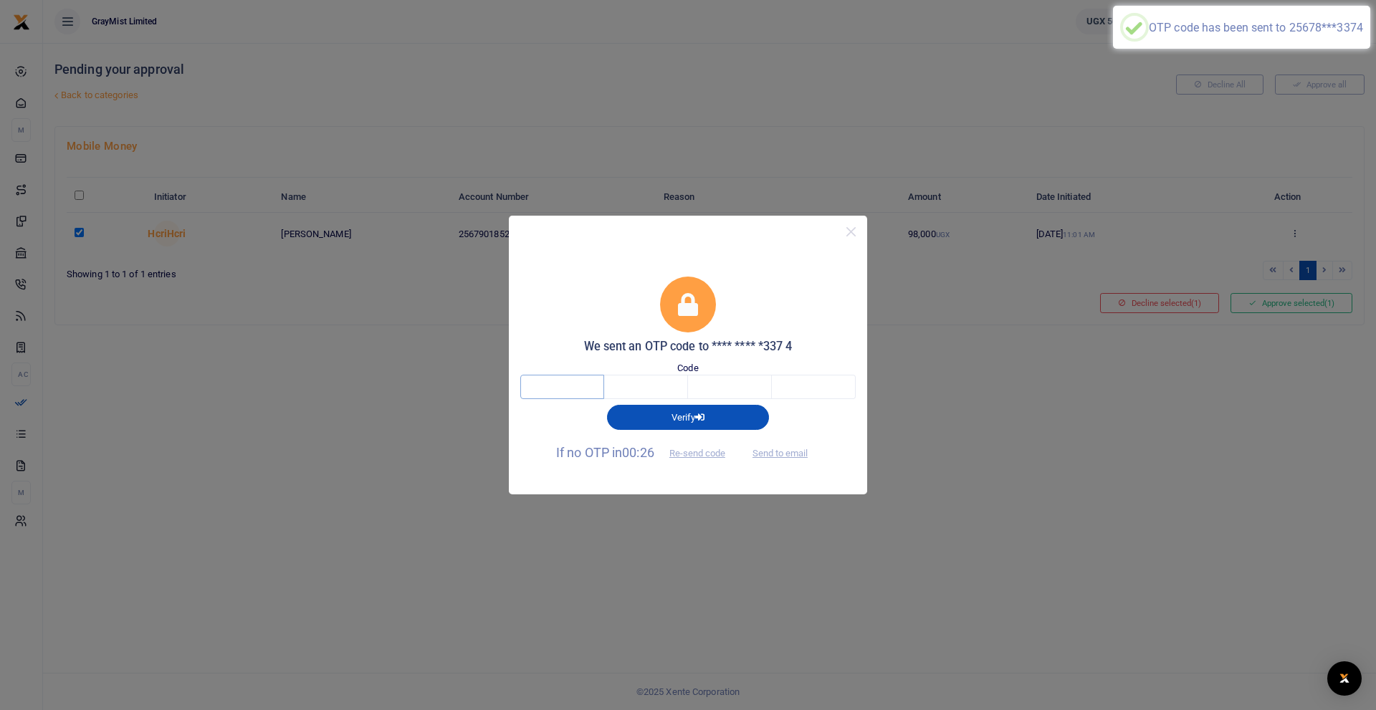
click at [571, 384] on input "text" at bounding box center [562, 387] width 84 height 24
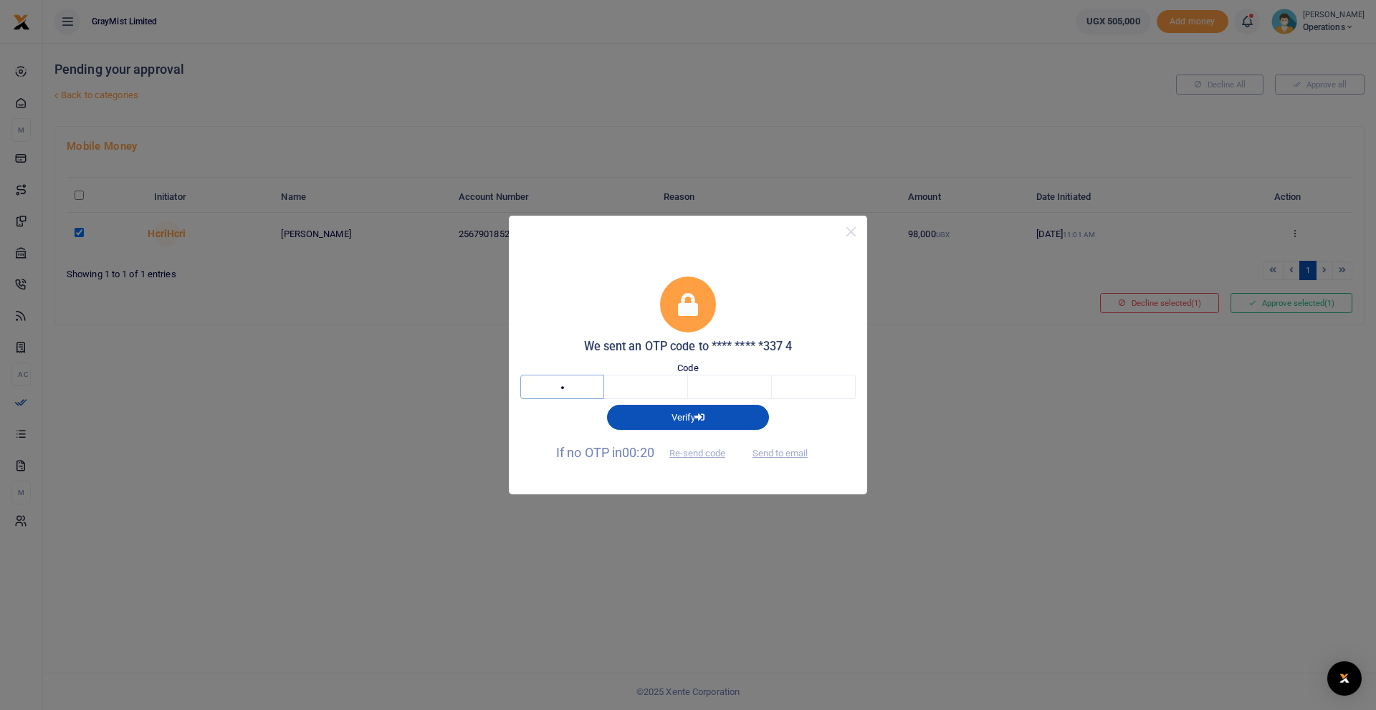
type input "7"
type input "5"
type input "1"
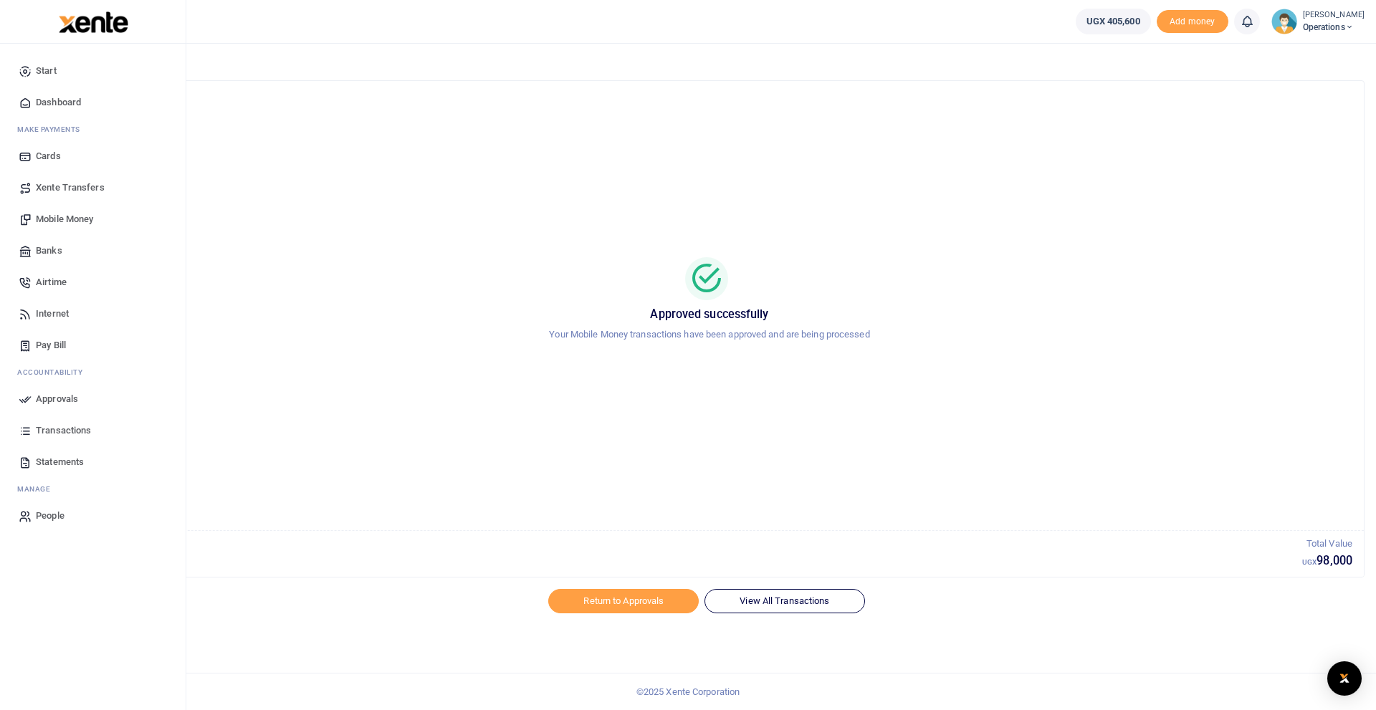
click at [53, 105] on span "Dashboard" at bounding box center [58, 102] width 45 height 14
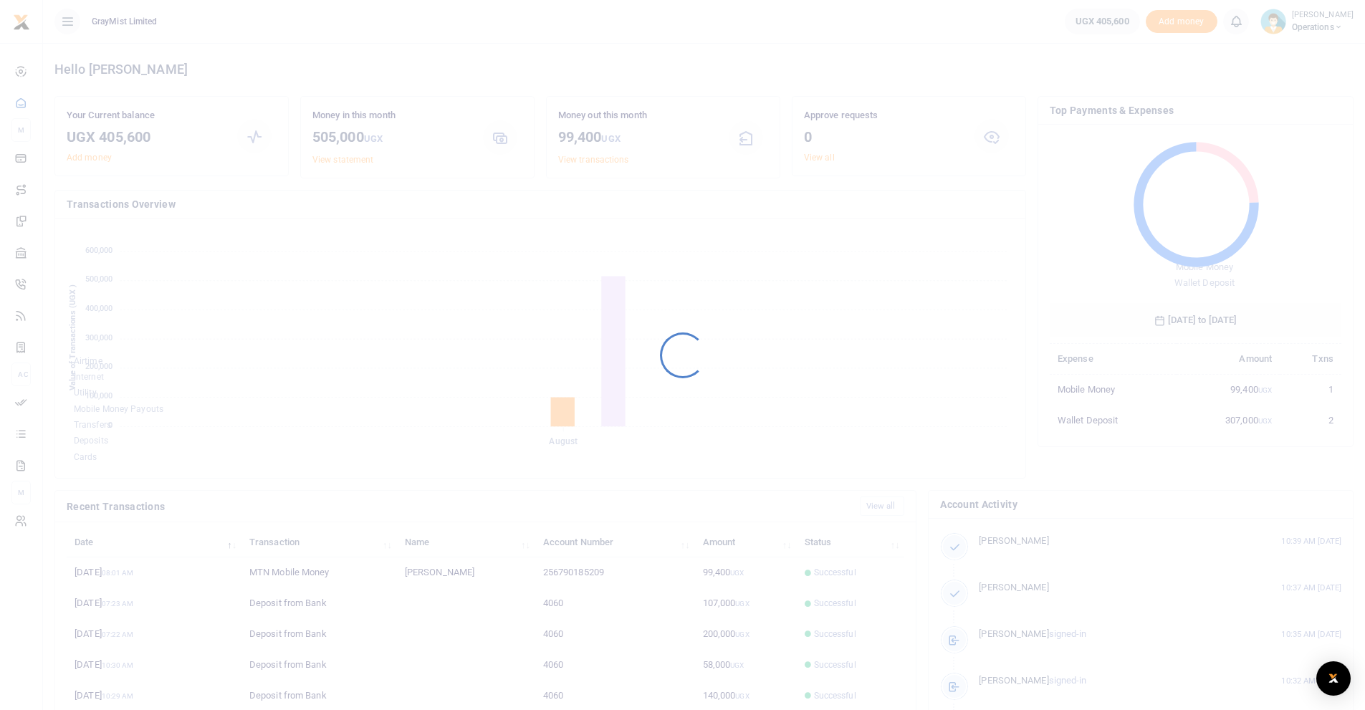
scroll to position [11, 11]
